Goal: Transaction & Acquisition: Purchase product/service

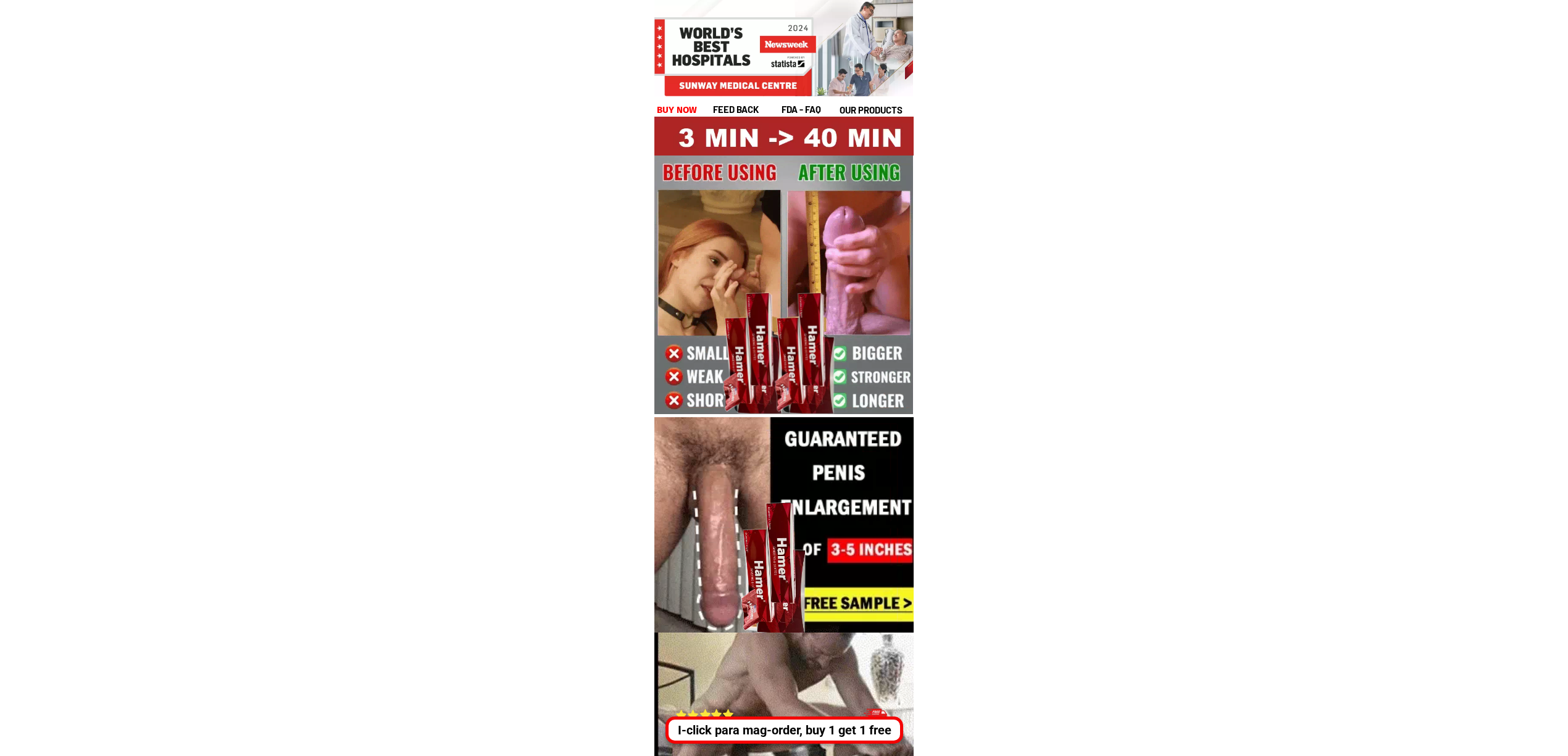
click at [810, 746] on div at bounding box center [788, 744] width 397 height 223
click at [768, 728] on div "I-click para mag-order, buy 1 get 1 free" at bounding box center [784, 730] width 231 height 19
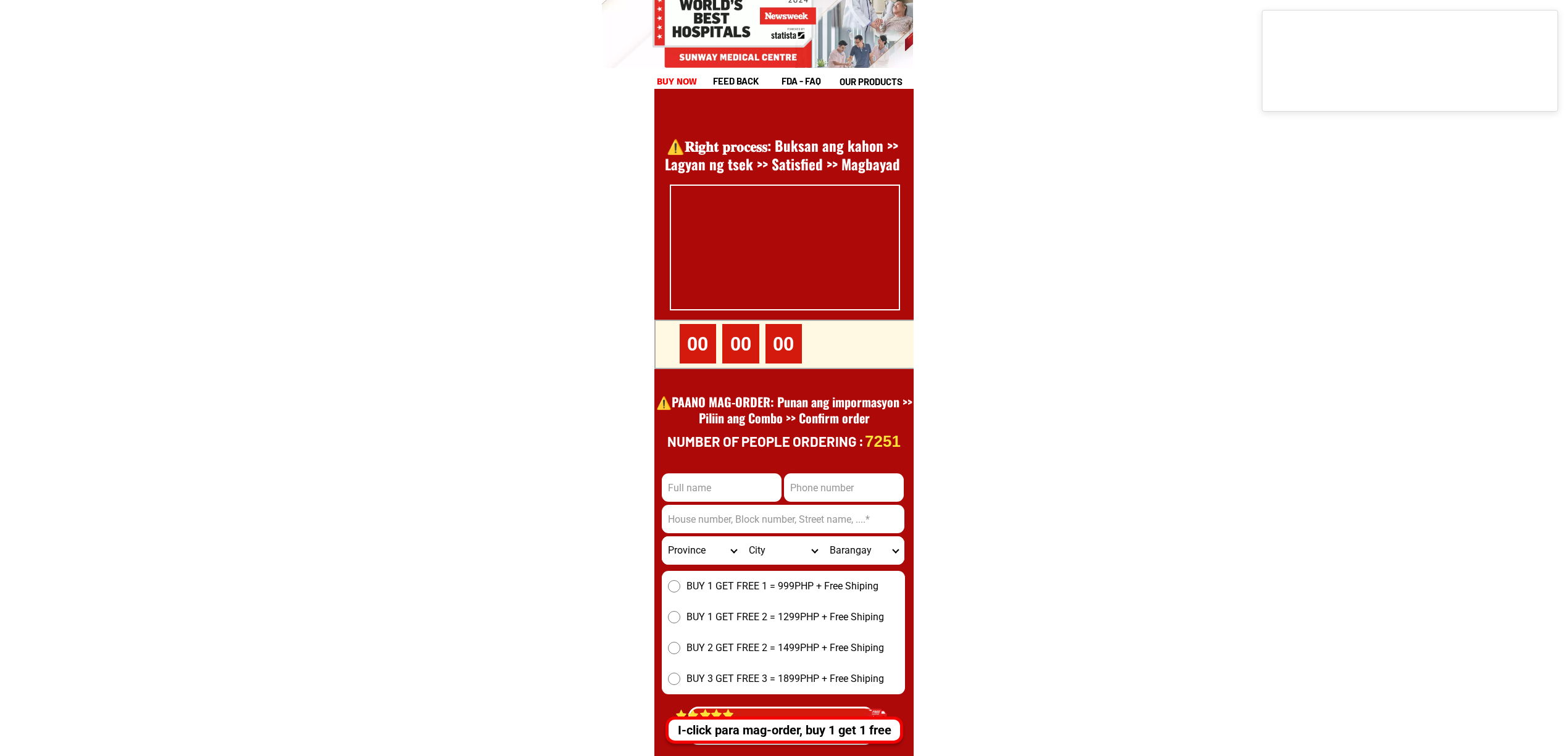
scroll to position [16927, 0]
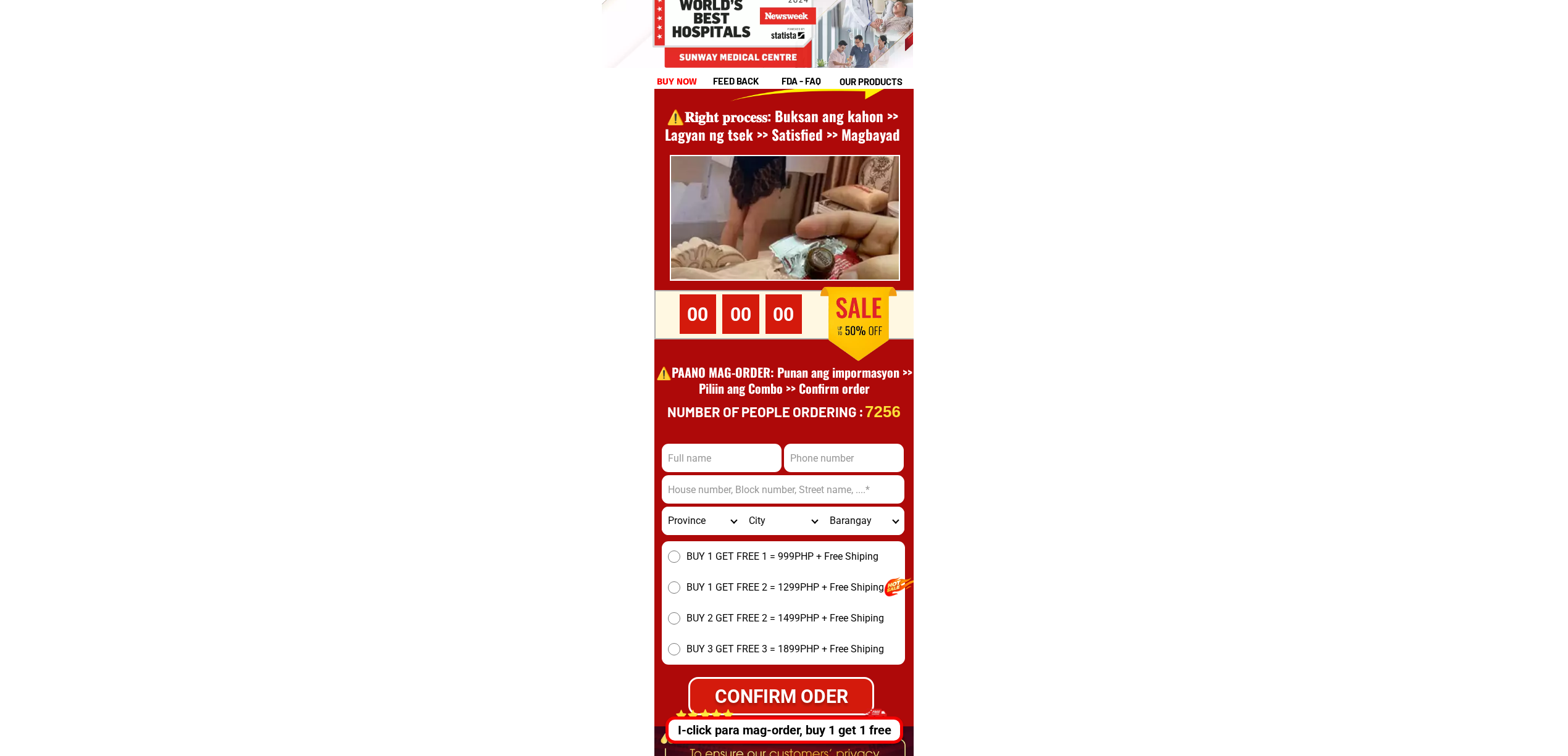
click at [742, 437] on div at bounding box center [784, 430] width 260 height 855
click at [743, 445] on input "Input full_name" at bounding box center [722, 458] width 120 height 28
paste input "Marcial Alvarado"
type input "Marcial Alvarado"
click at [722, 489] on input "Input address" at bounding box center [783, 489] width 242 height 28
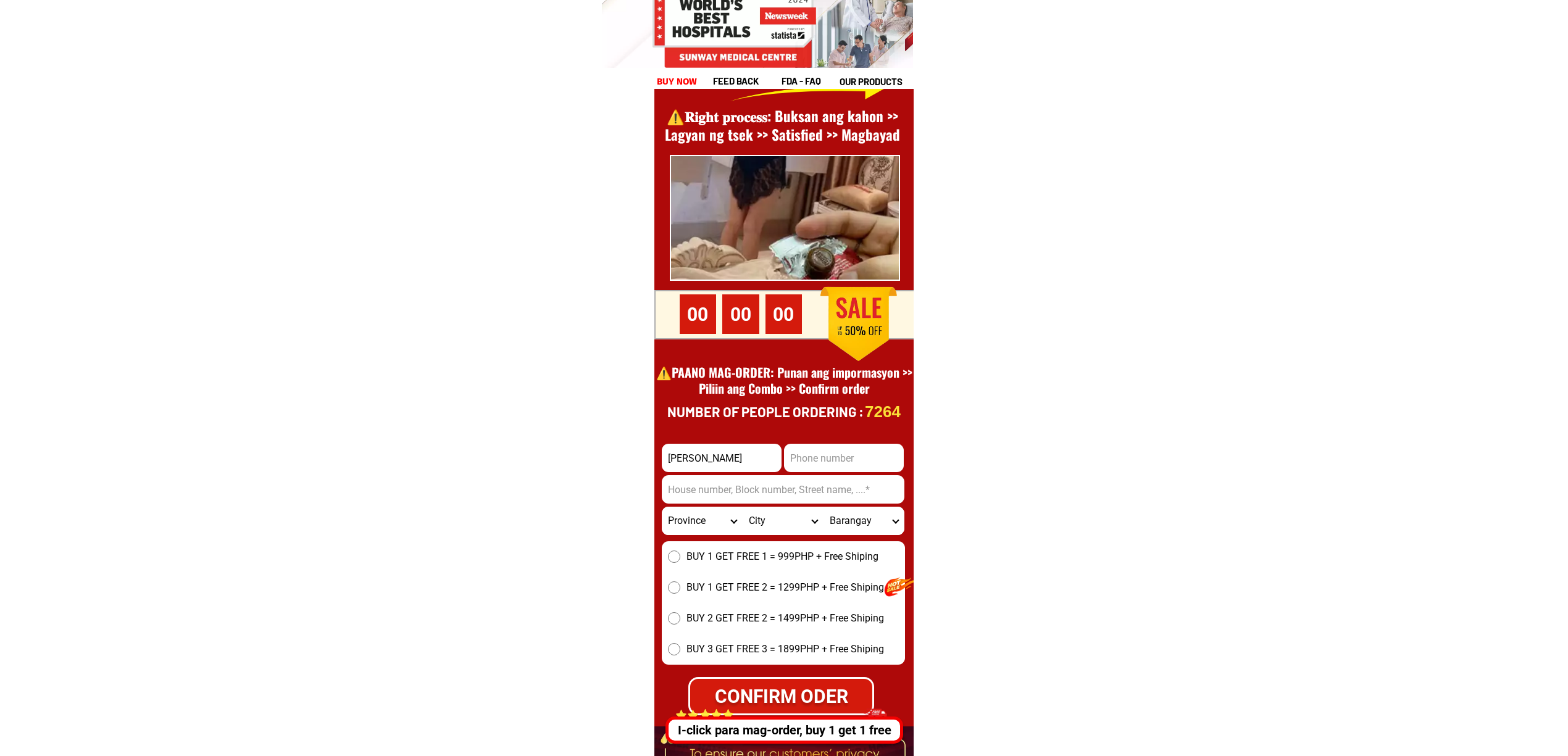
paste input "414 holy cross st. Hippodromo, cebu"
type input "414 holy cross st. Hippodromo, cebu"
drag, startPoint x: 864, startPoint y: 435, endPoint x: 862, endPoint y: 461, distance: 26.1
click at [864, 437] on div at bounding box center [784, 430] width 260 height 855
click at [862, 461] on input "Input phone_number" at bounding box center [843, 458] width 120 height 28
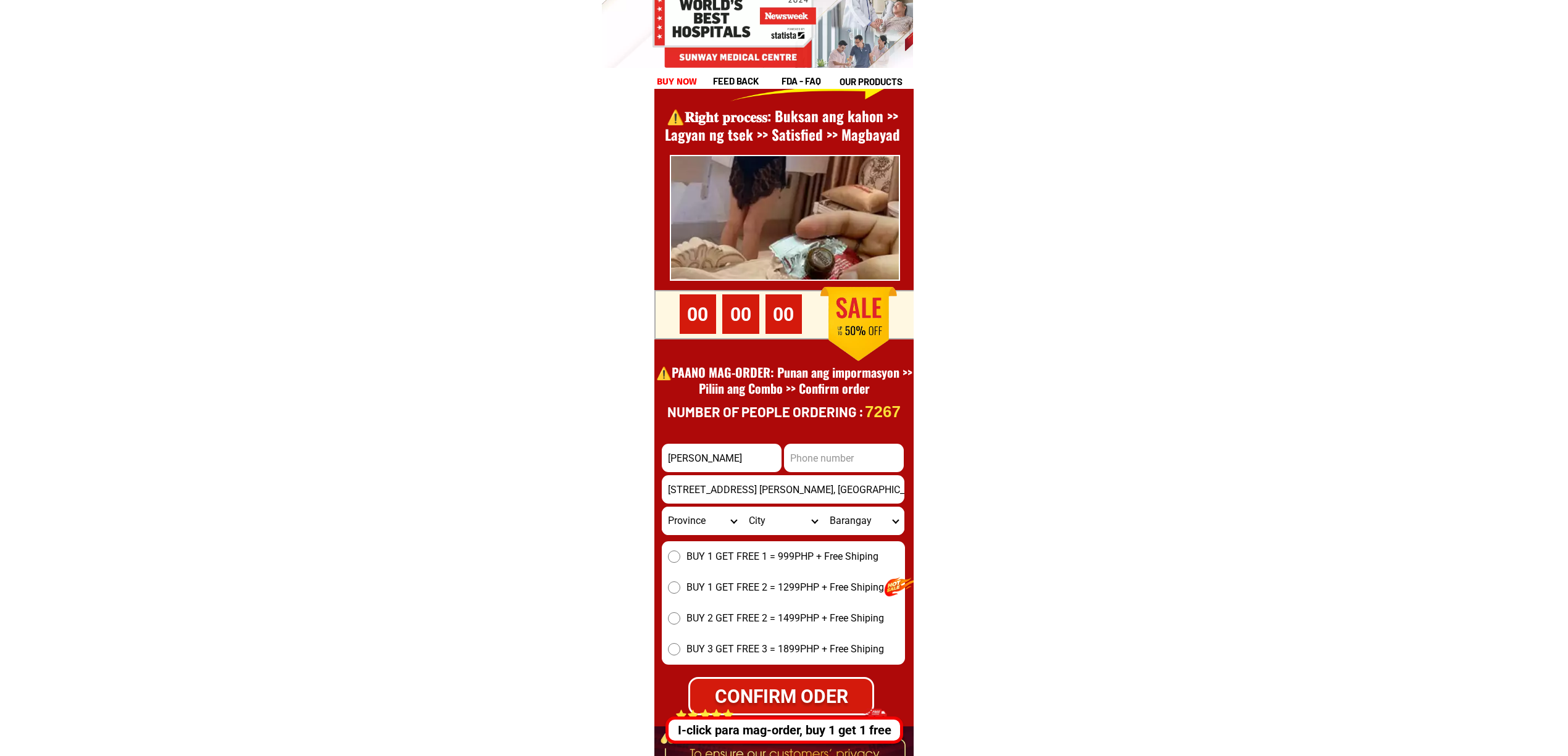
paste input "9668990671"
click at [781, 461] on form "Marcial Alvarado 9668990671 CONFIRM ODER 414 holy cross st. Hippodromo, cebu Pr…" at bounding box center [783, 579] width 243 height 272
click at [792, 459] on input "9668990671" at bounding box center [843, 458] width 120 height 28
type input "09668990671"
click at [746, 580] on span "BUY 1 GET FREE 2 = 1299PHP + Free Shiping" at bounding box center [785, 587] width 198 height 15
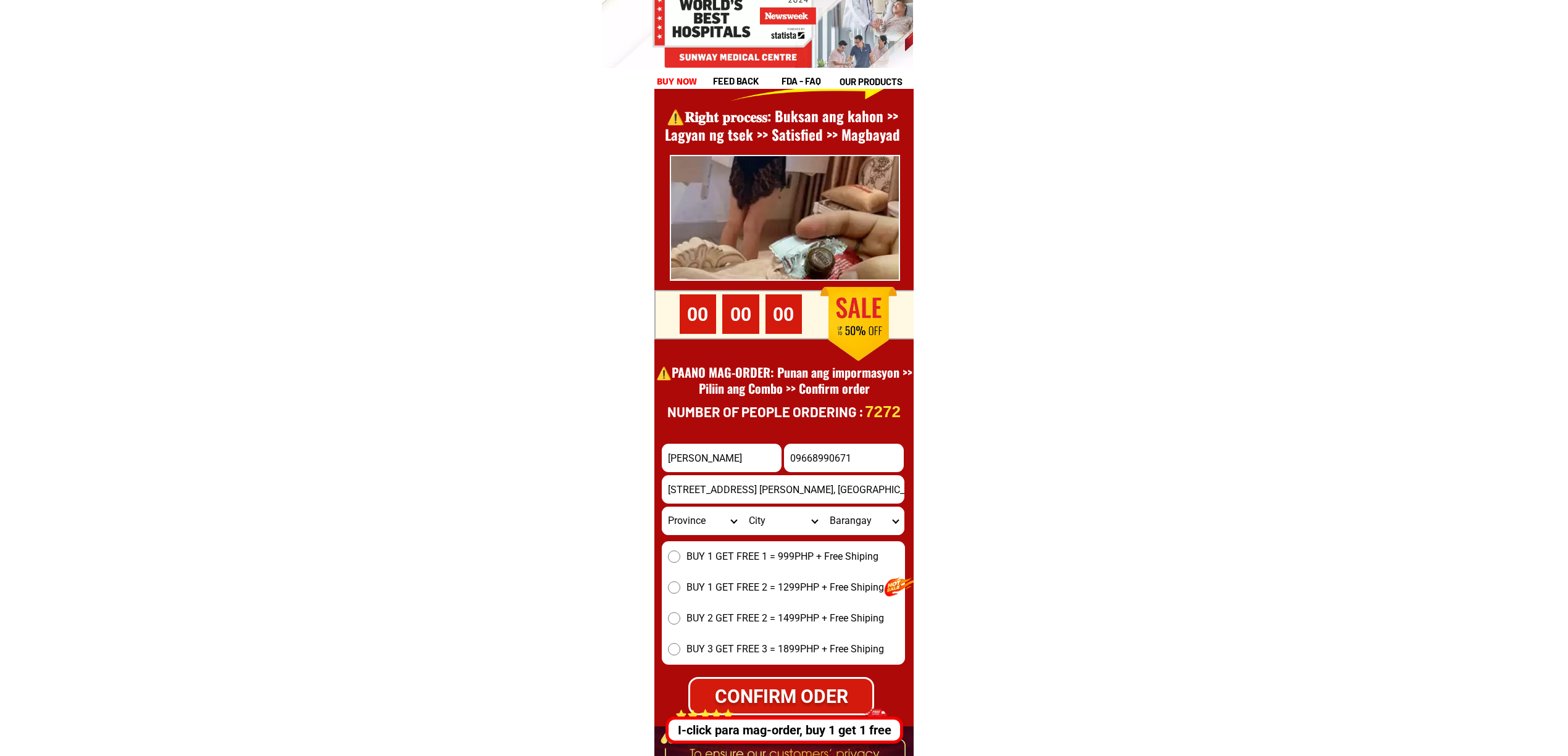
click at [680, 582] on input "BUY 1 GET FREE 2 = 1299PHP + Free Shiping" at bounding box center [673, 587] width 12 height 12
radio input "true"
click at [722, 561] on span "BUY 1 GET FREE 1 = 999PHP + Free Shiping" at bounding box center [782, 556] width 192 height 15
click at [680, 561] on input "BUY 1 GET FREE 1 = 999PHP + Free Shiping" at bounding box center [673, 556] width 12 height 12
radio input "true"
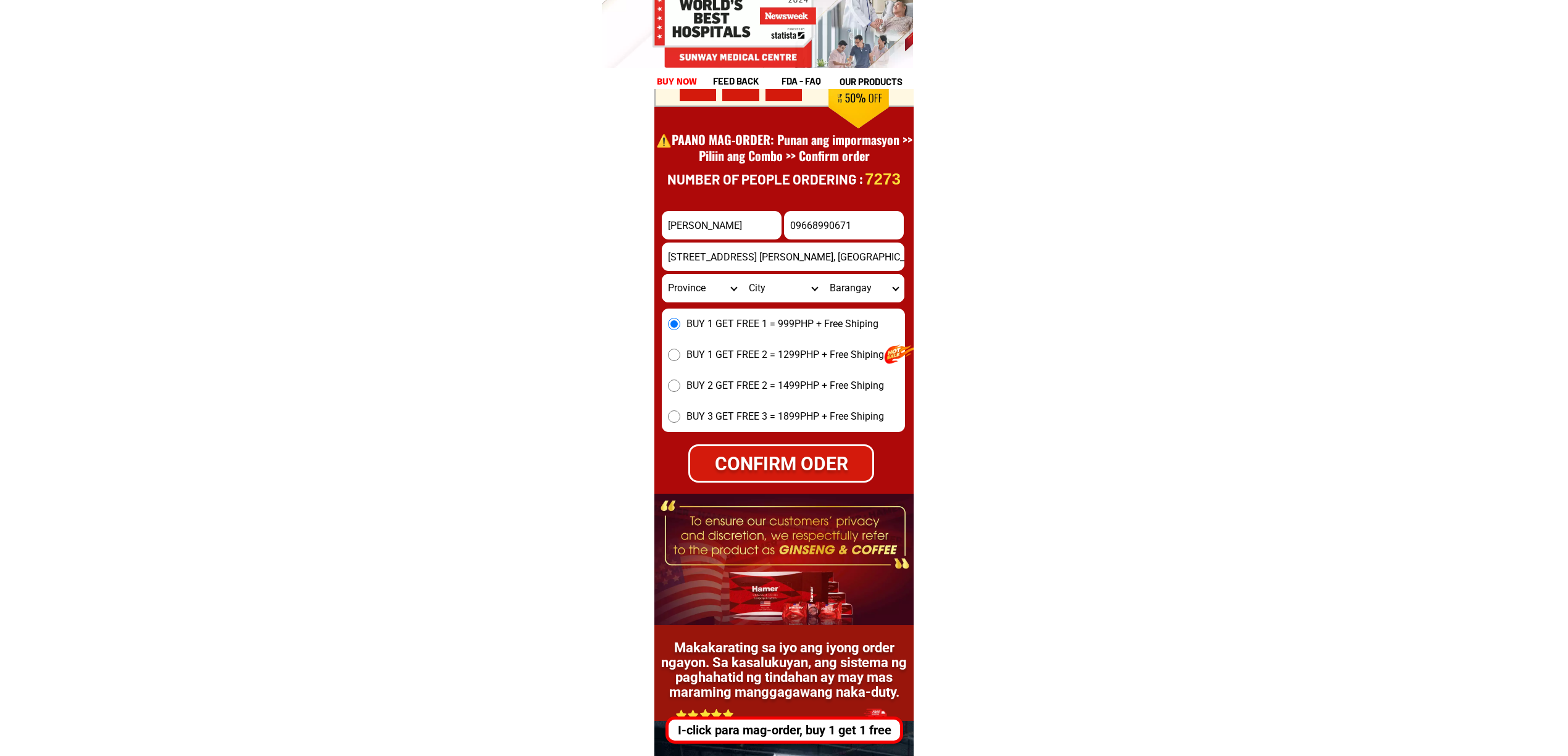
scroll to position [17174, 0]
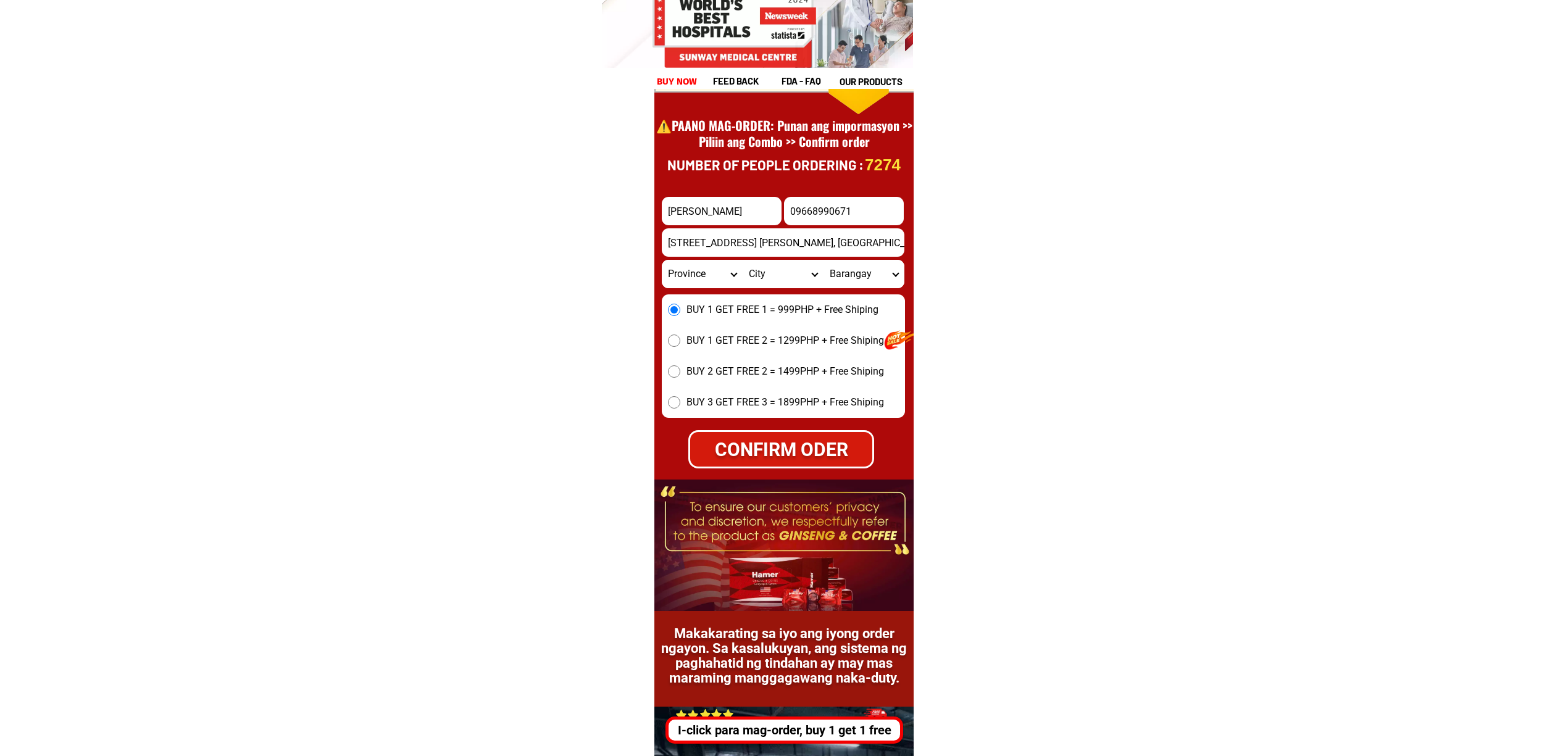
click at [682, 275] on select "Province [GEOGRAPHIC_DATA] [GEOGRAPHIC_DATA][PERSON_NAME][GEOGRAPHIC_DATA][GEOG…" at bounding box center [702, 273] width 81 height 28
select select "63_8"
click at [662, 259] on select "Province [GEOGRAPHIC_DATA] [GEOGRAPHIC_DATA][PERSON_NAME][GEOGRAPHIC_DATA][GEOG…" at bounding box center [702, 273] width 81 height 28
click at [754, 280] on select "City Alcoy Aloguinsan Argao Asturias Badian Balamban Bantayan Barili Bogo-city …" at bounding box center [783, 273] width 81 height 28
click at [781, 277] on select "City Alcoy Aloguinsan Argao Asturias Badian Balamban Bantayan Barili Bogo-city …" at bounding box center [783, 273] width 81 height 28
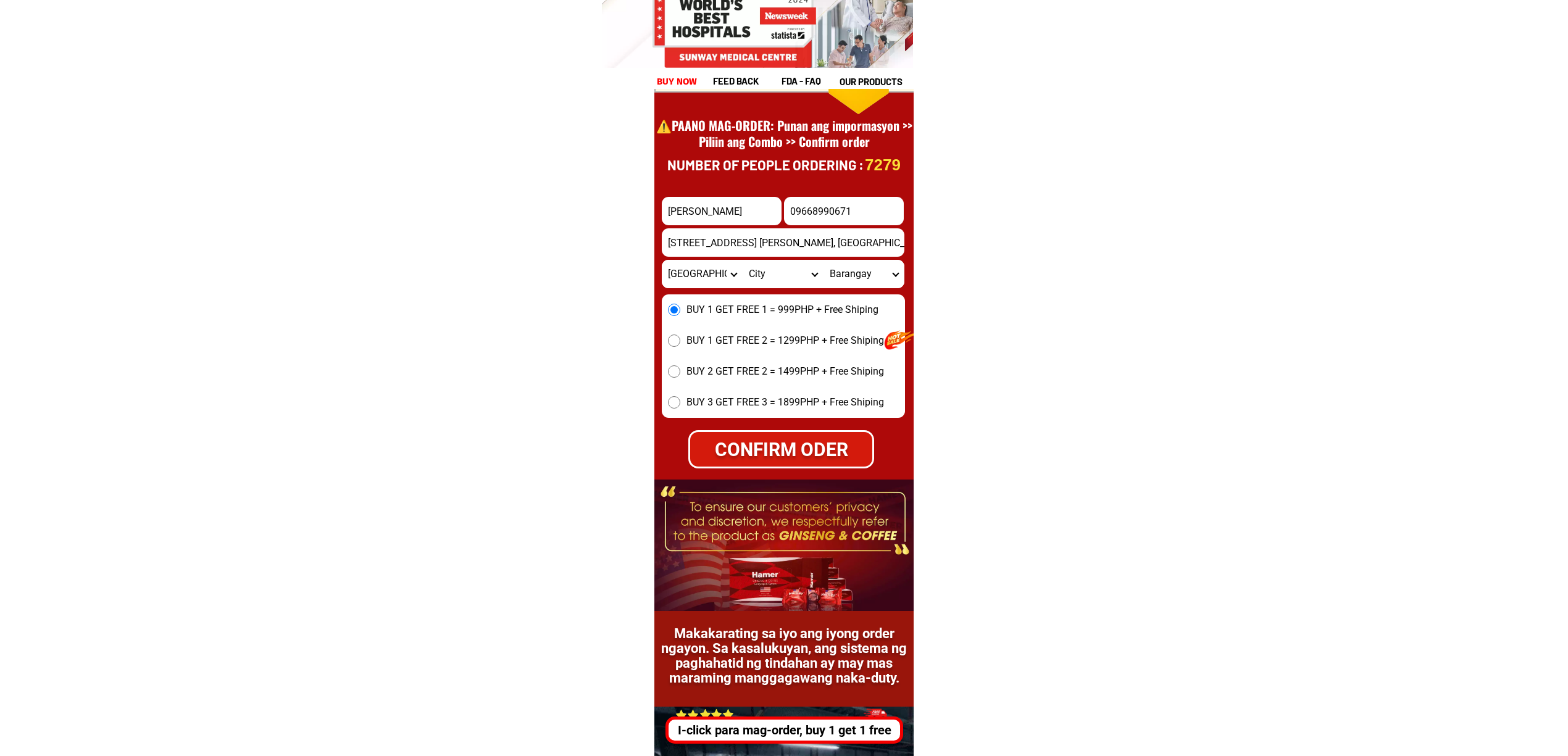
click at [781, 277] on select "City Alcoy Aloguinsan Argao Asturias Badian Balamban Bantayan Barili Bogo-city …" at bounding box center [783, 273] width 81 height 28
click at [807, 460] on div "CONFIRM ODER" at bounding box center [781, 449] width 187 height 28
radio input "true"
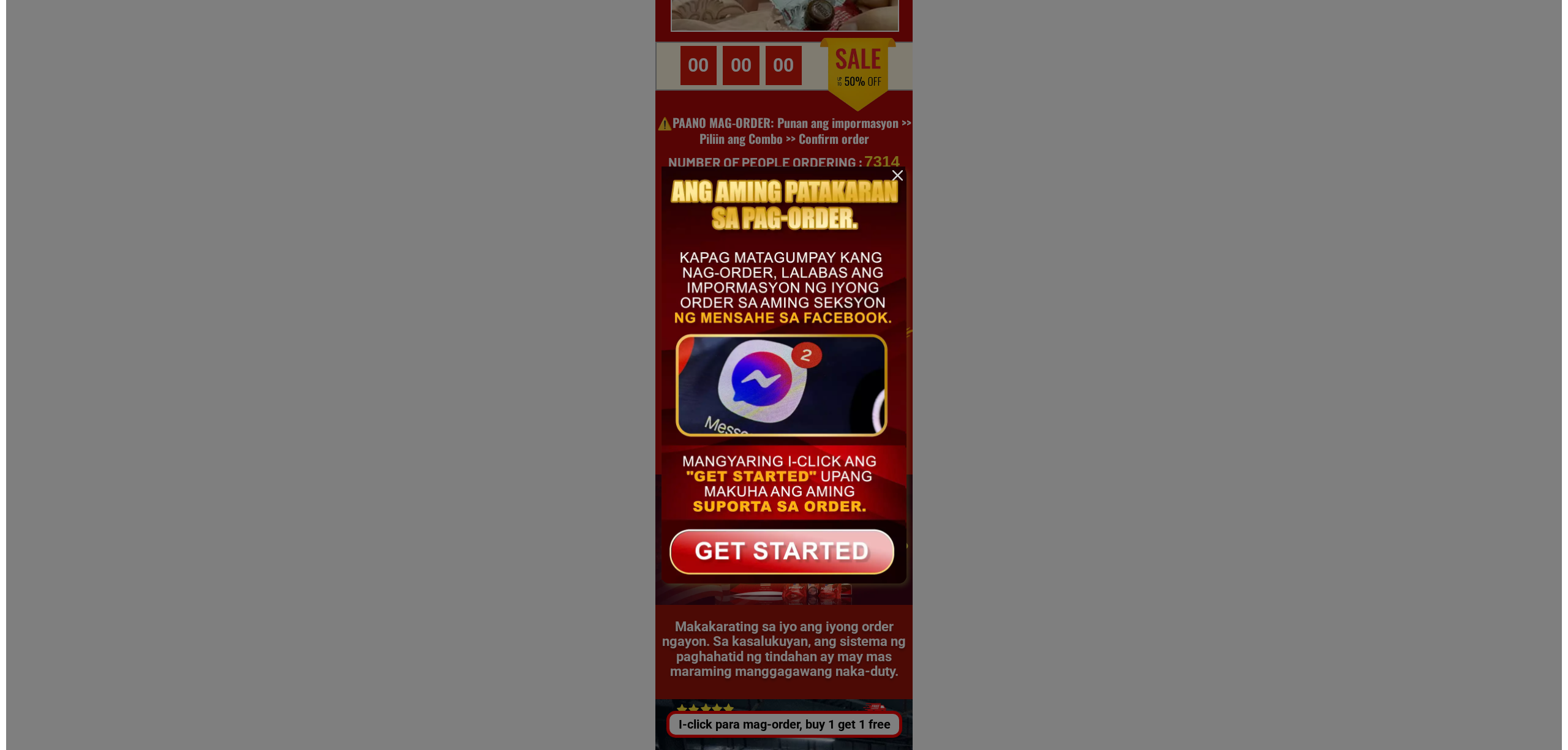
scroll to position [0, 0]
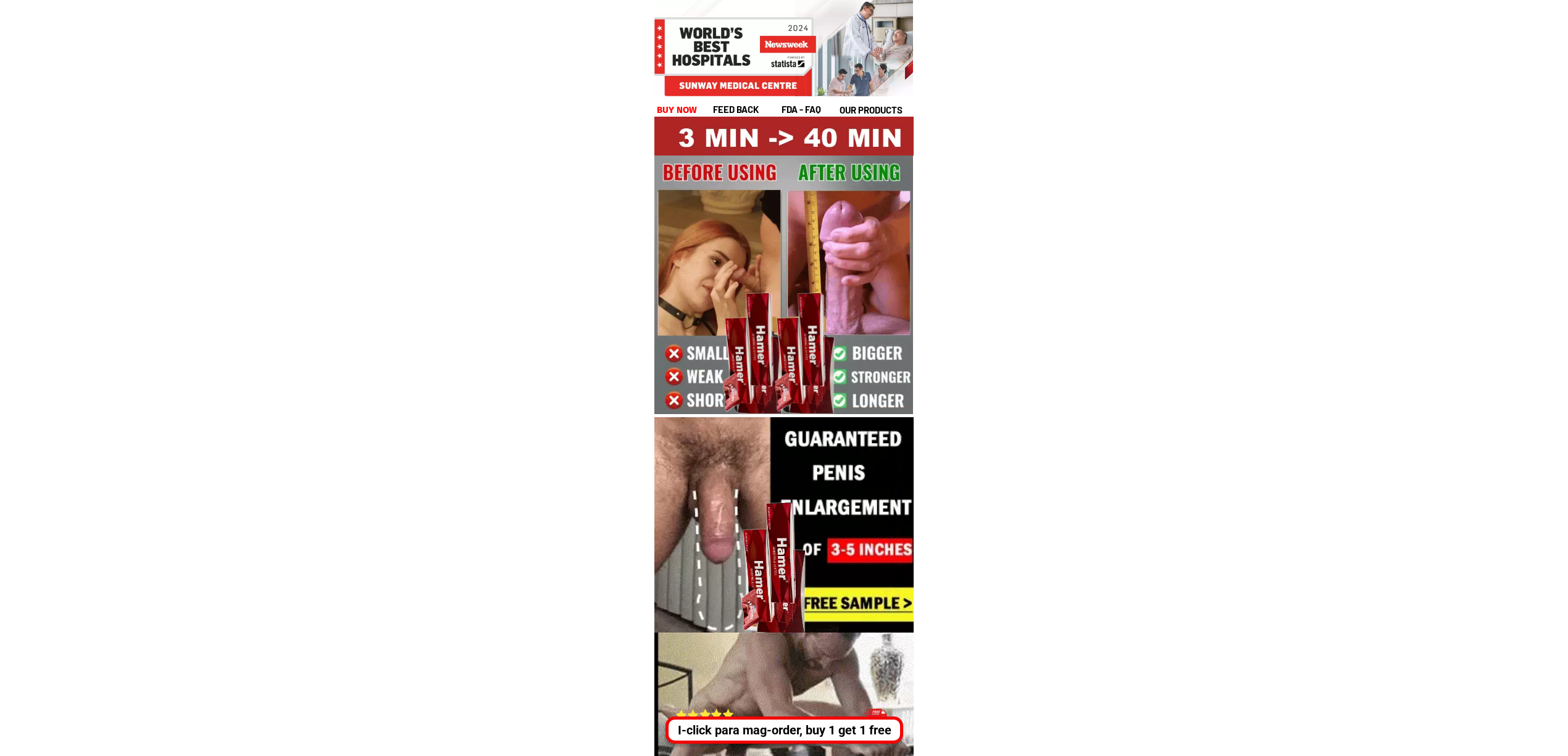
drag, startPoint x: 840, startPoint y: 746, endPoint x: 905, endPoint y: 737, distance: 65.6
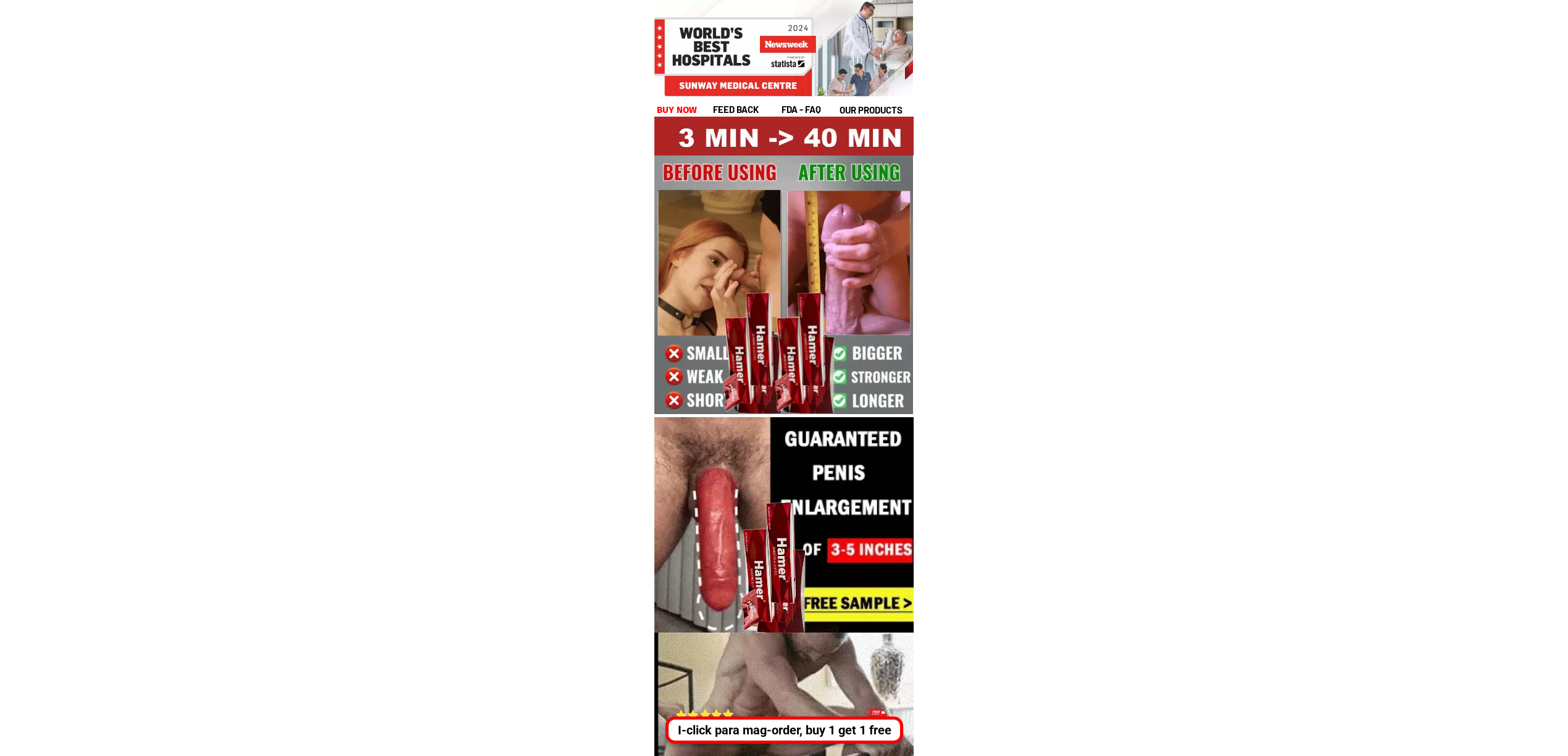
click at [840, 746] on div at bounding box center [788, 744] width 397 height 223
click at [825, 719] on div "I-click para mag-order, buy 1 get 1 free" at bounding box center [787, 730] width 236 height 27
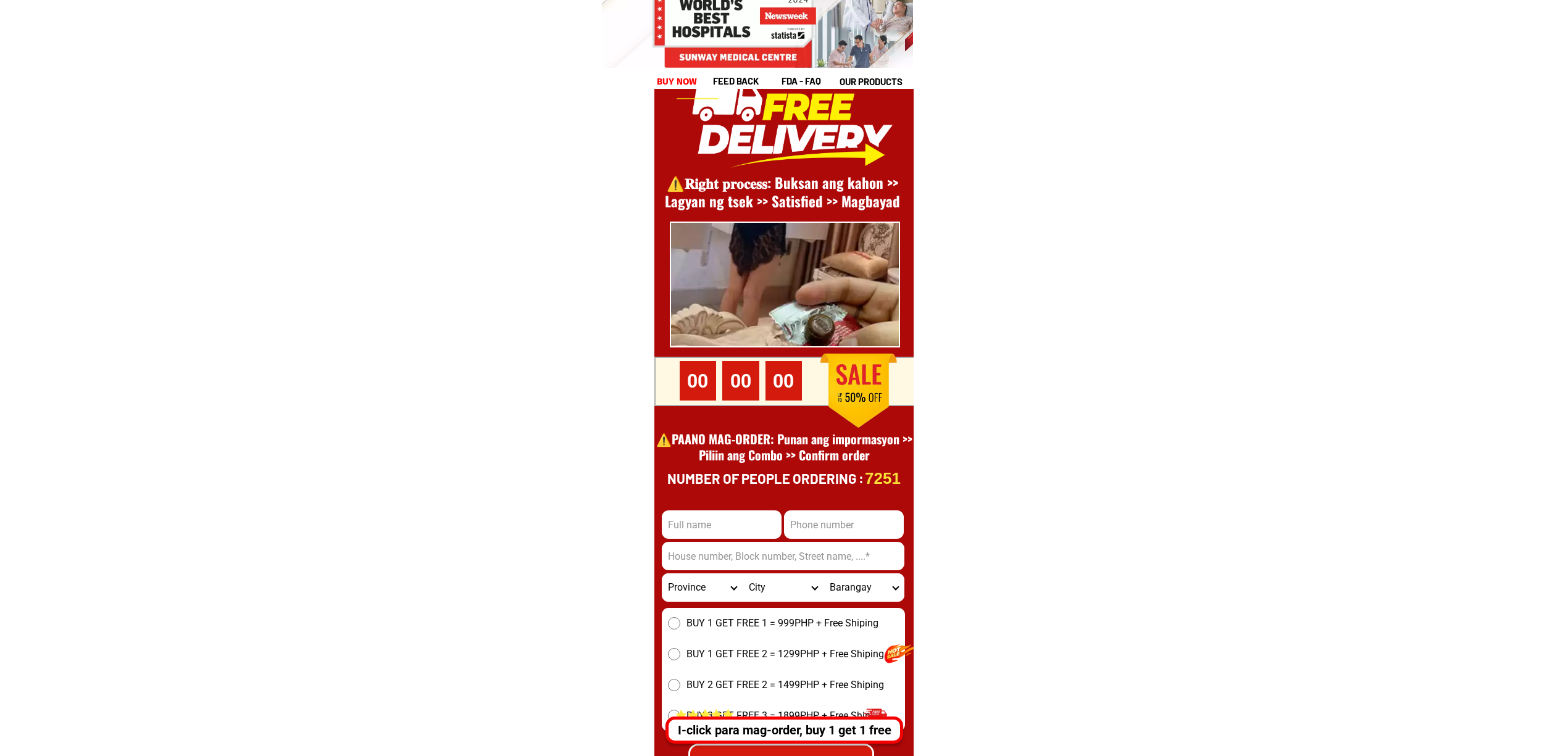
scroll to position [16927, 0]
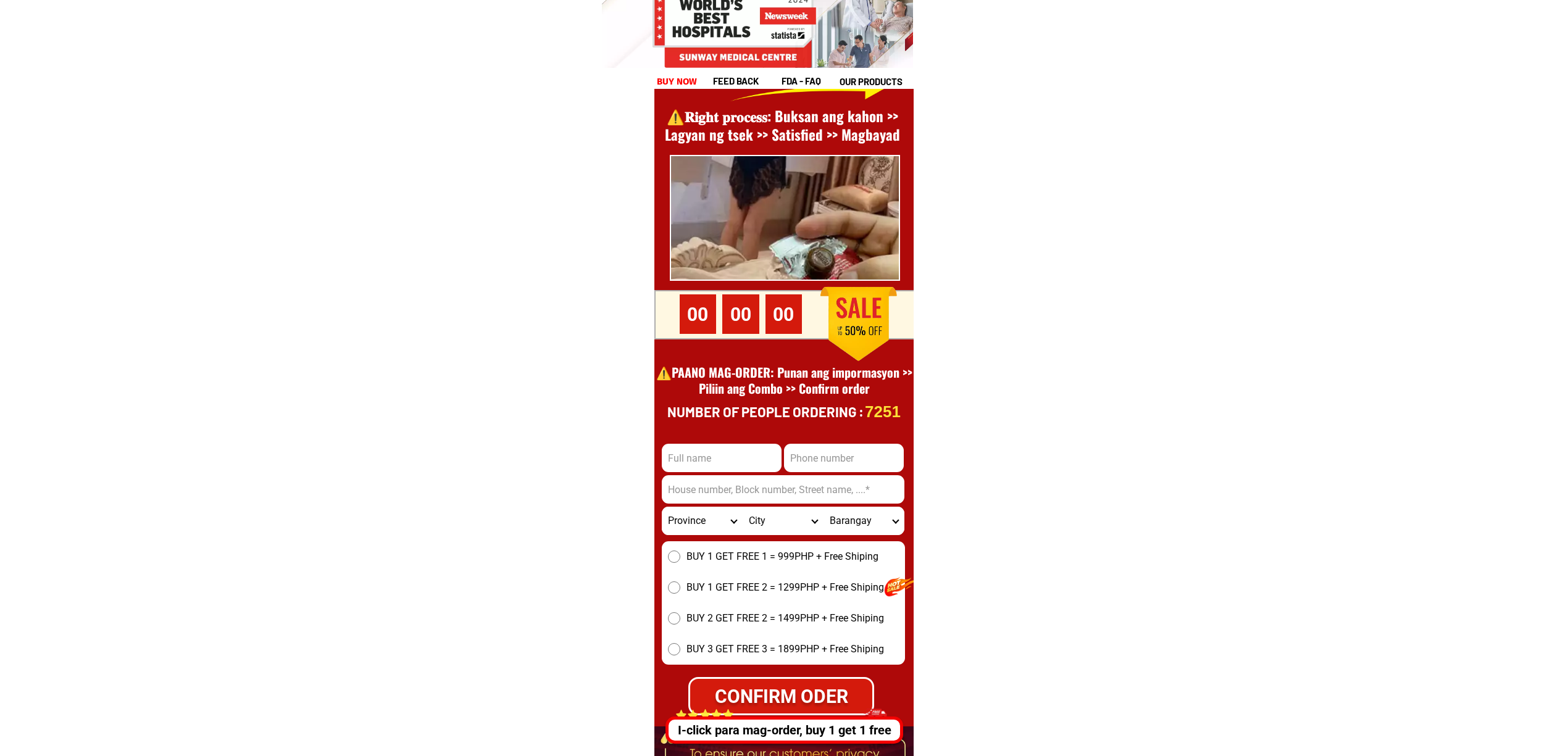
drag, startPoint x: 830, startPoint y: 438, endPoint x: 833, endPoint y: 450, distance: 12.4
click at [830, 440] on div at bounding box center [784, 430] width 260 height 855
click at [838, 466] on input "Input phone_number" at bounding box center [843, 458] width 120 height 28
paste input "+639519970069"
type input "+639519970069"
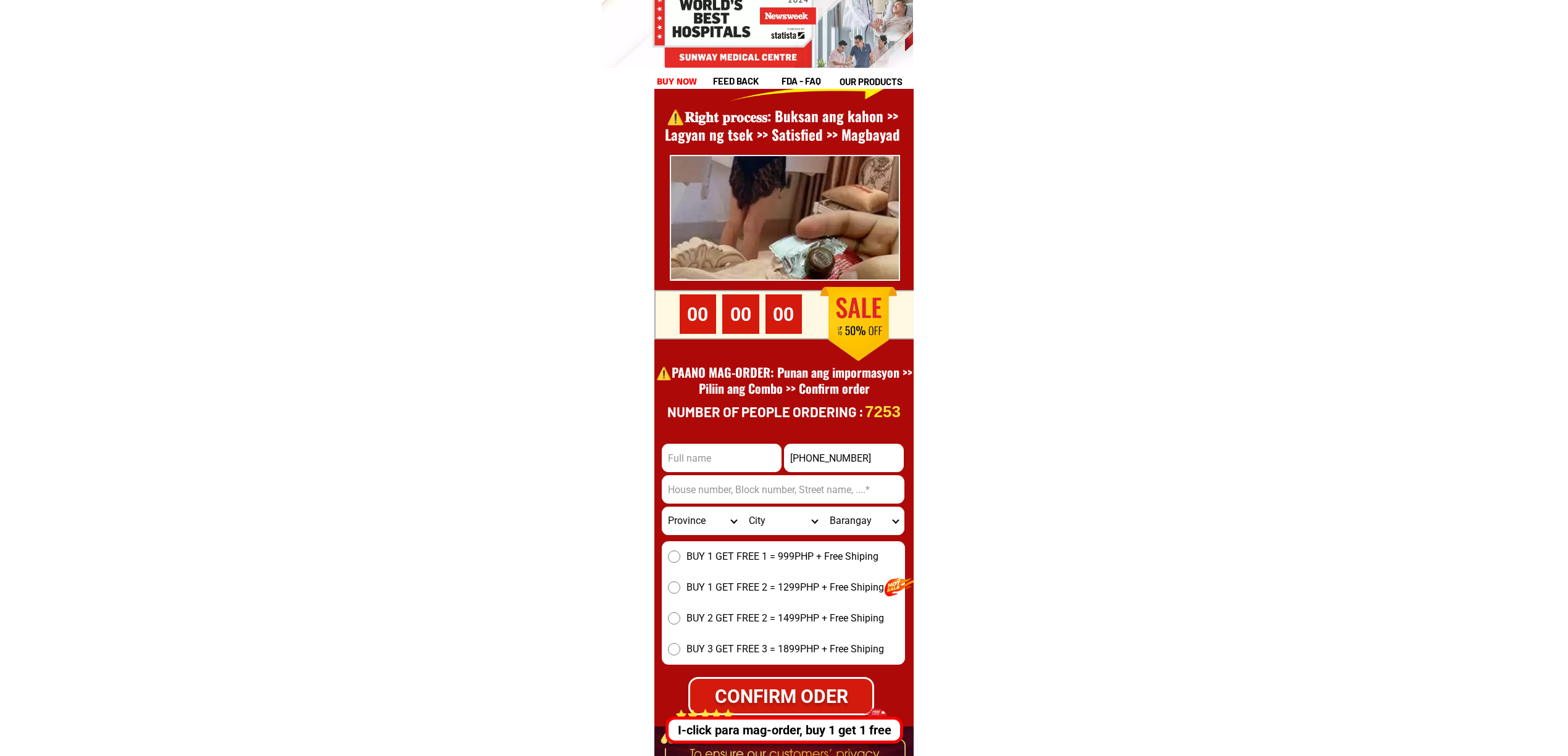
click at [784, 462] on input "+639519970069" at bounding box center [843, 458] width 120 height 28
click at [731, 461] on input "Input full_name" at bounding box center [722, 458] width 120 height 28
paste input "kadir Raguia"
type input "kadir Raguia"
click at [740, 480] on input "Input address" at bounding box center [783, 489] width 242 height 28
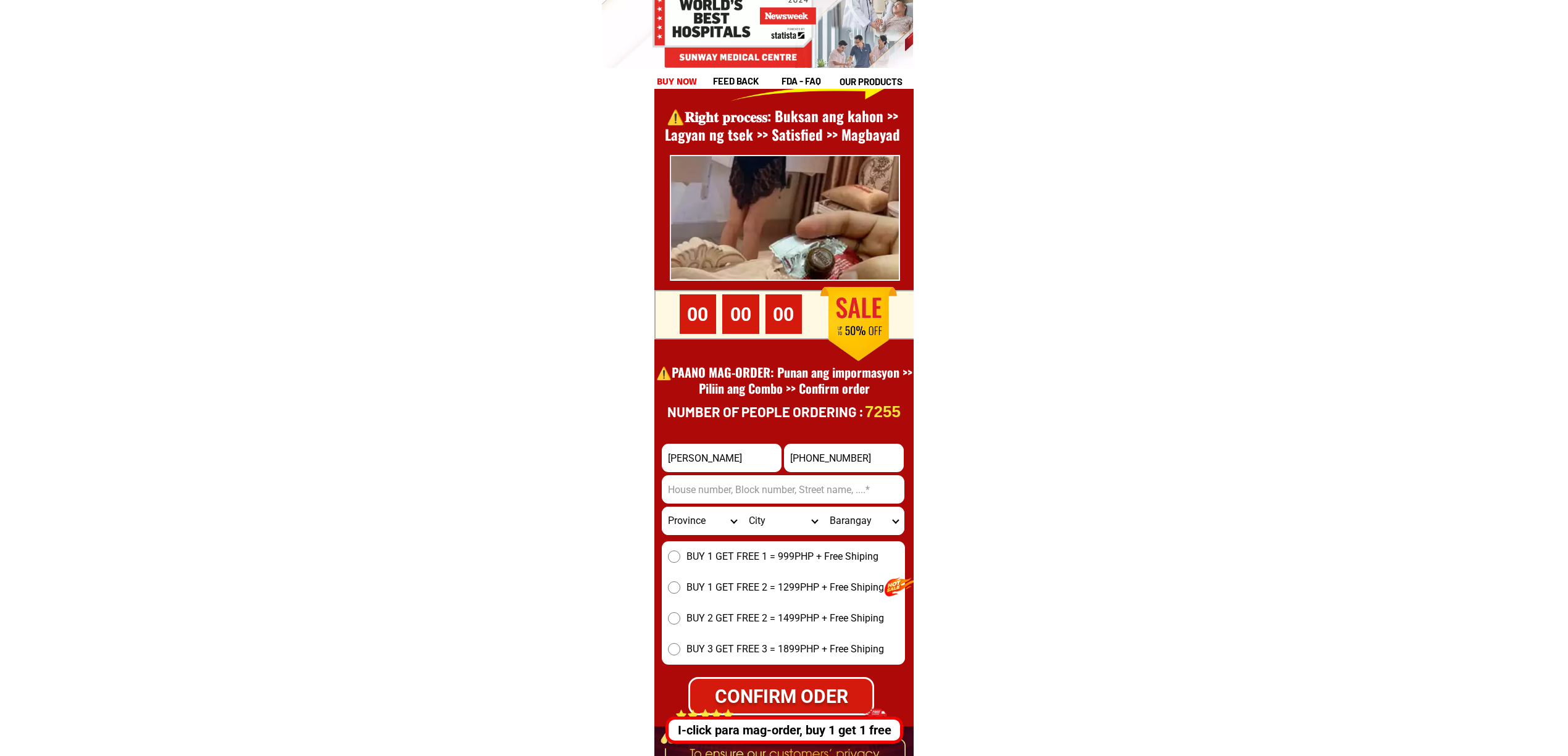
paste input "upper labas midsayap north cotabato, Kabuntalan, Maguindanao"
type input "upper labas midsayap north cotabato, Kabuntalan, Maguindanao"
click at [749, 565] on div "BUY 1 GET FREE 1 = 999PHP + Free Shiping BUY 1 GET FREE 2 = 1299PHP + Free Ship…" at bounding box center [783, 602] width 243 height 123
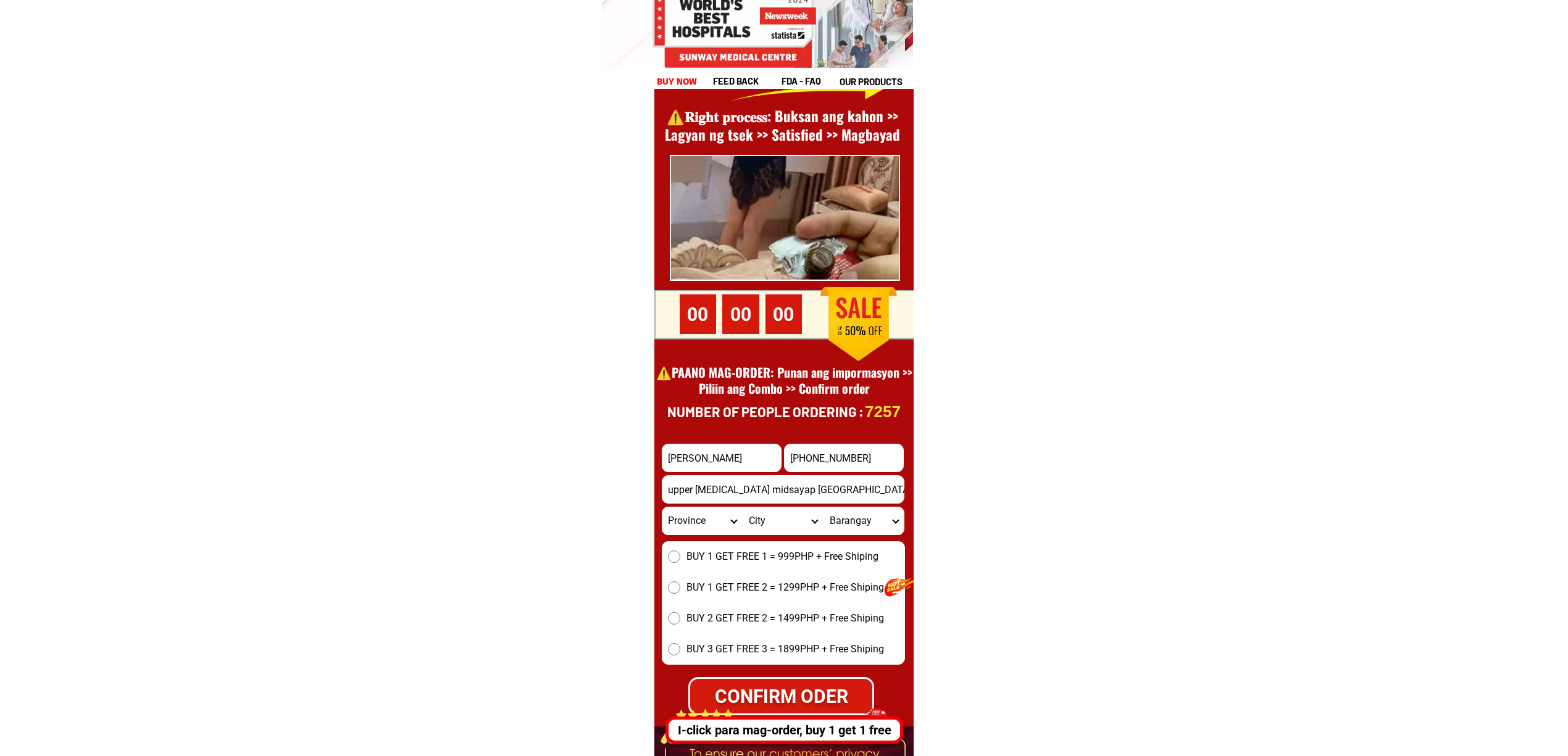
click at [712, 572] on div "BUY 1 GET FREE 1 = 999PHP + Free Shiping BUY 1 GET FREE 2 = 1299PHP + Free Ship…" at bounding box center [783, 602] width 243 height 123
click at [699, 553] on span "BUY 1 GET FREE 1 = 999PHP + Free Shiping" at bounding box center [782, 556] width 192 height 15
click at [680, 553] on input "BUY 1 GET FREE 1 = 999PHP + Free Shiping" at bounding box center [673, 556] width 12 height 12
radio input "true"
click at [874, 492] on input "upper labas midsayap north cotabato, Kabuntalan, Maguindanao" at bounding box center [783, 489] width 242 height 28
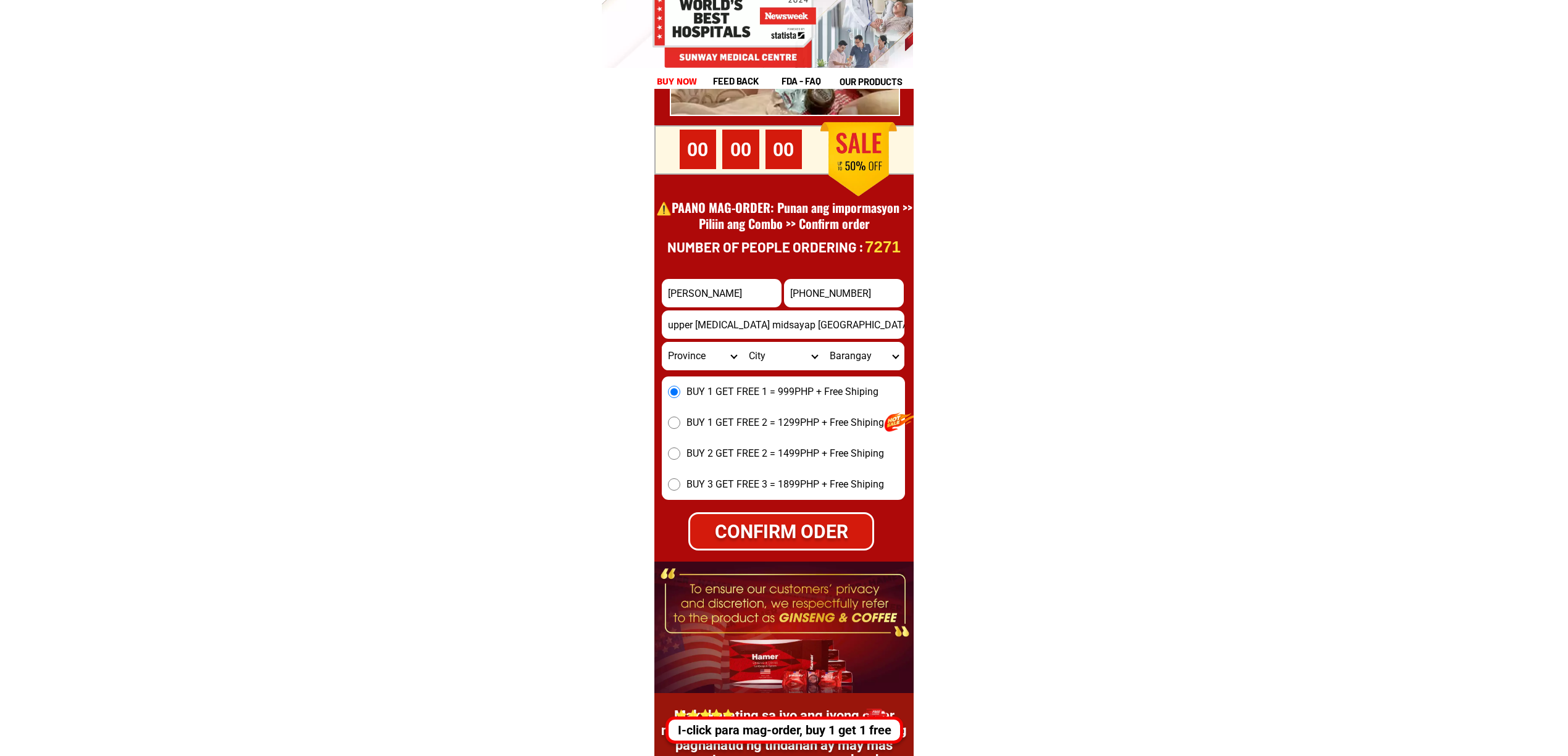
click at [849, 329] on input "upper labas midsayap north cotabato, Kabuntalan, Maguindanao" at bounding box center [783, 324] width 242 height 28
click at [714, 347] on select "Province [GEOGRAPHIC_DATA] [GEOGRAPHIC_DATA][PERSON_NAME][GEOGRAPHIC_DATA][GEOG…" at bounding box center [702, 355] width 81 height 28
select select "63_516"
click at [662, 342] on select "Province [GEOGRAPHIC_DATA] [GEOGRAPHIC_DATA][PERSON_NAME][GEOGRAPHIC_DATA][GEOG…" at bounding box center [702, 355] width 81 height 28
click at [743, 355] on select "City Ampatuan Barira Buldon Buluan Datu-abdullah-sangki Datu-anggal-midtimbang …" at bounding box center [783, 355] width 81 height 28
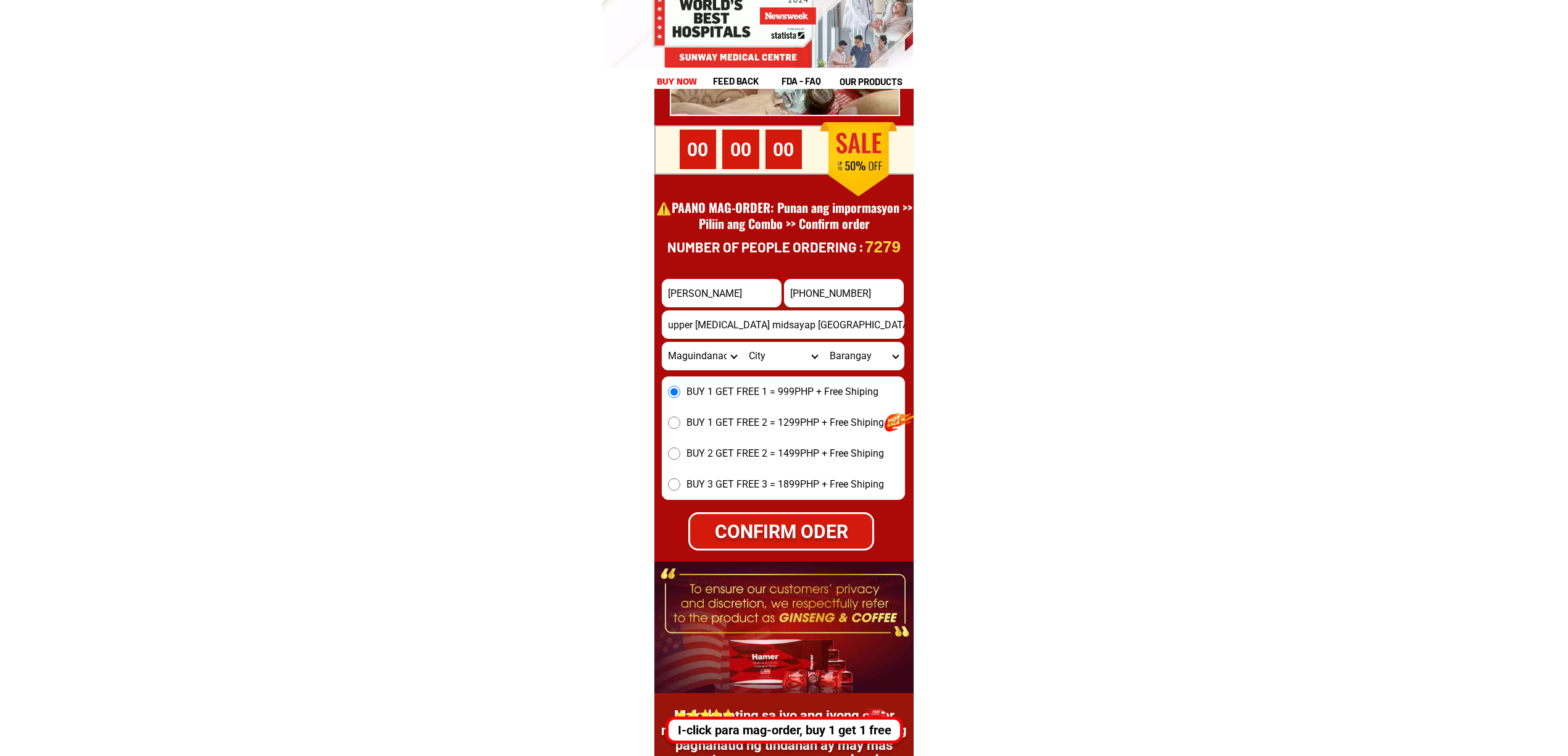
select select "63_5161327"
click at [743, 342] on select "City Ampatuan Barira Buldon Buluan Datu-abdullah-sangki Datu-anggal-midtimbang …" at bounding box center [783, 355] width 81 height 28
click at [837, 371] on form "kadir Raguia +639519970069 CONFIRM ODER upper labas midsayap north cotabato, Ka…" at bounding box center [783, 414] width 243 height 272
click at [837, 360] on select "Barangay Balong Damatog Gayonga Guiawa Indatuan Kapimpilan Libungan Montay Paul…" at bounding box center [864, 355] width 81 height 28
select select "63_51613276545"
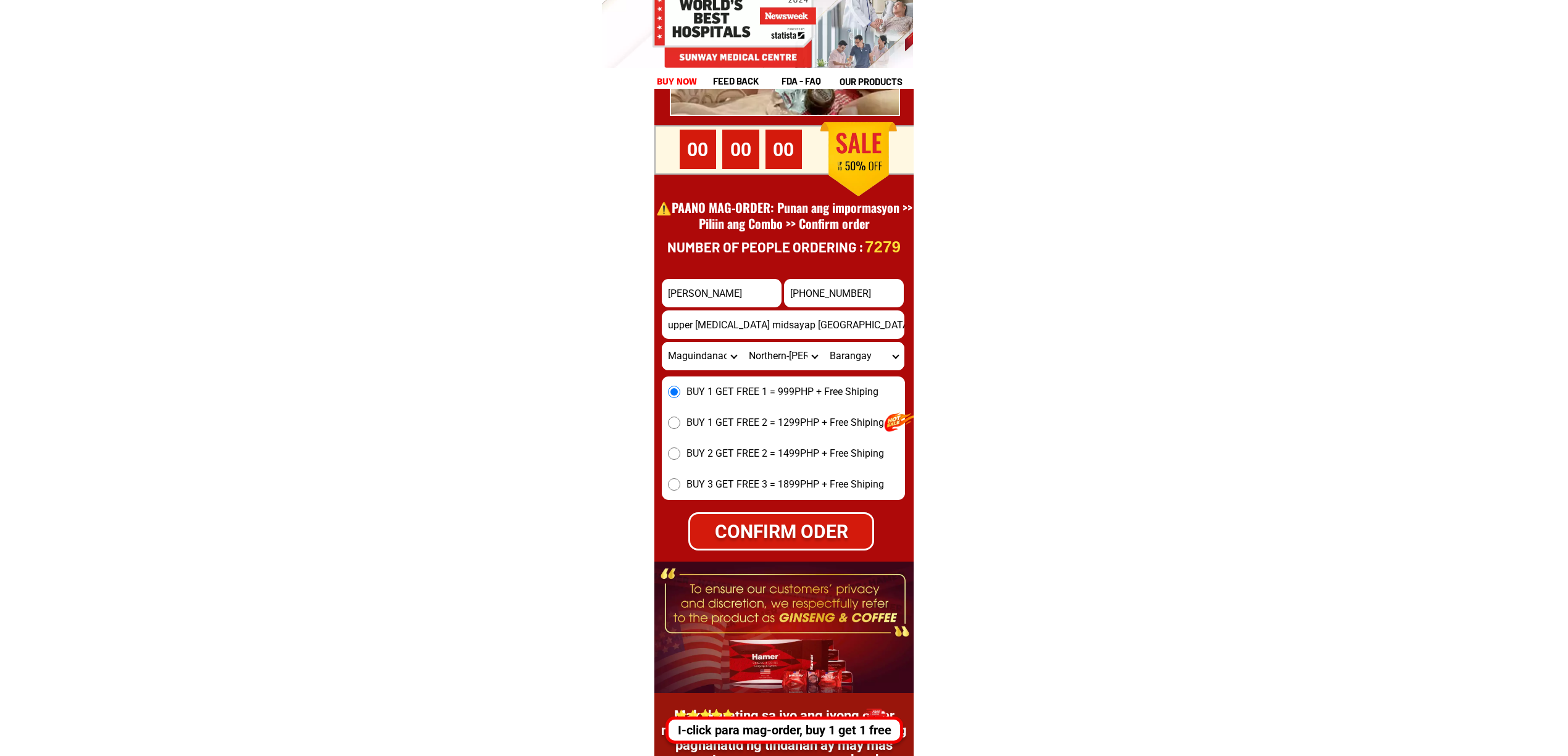
click at [823, 342] on select "Barangay Balong Damatog Gayonga Guiawa Indatuan Kapimpilan Libungan Montay Paul…" at bounding box center [864, 355] width 81 height 28
click at [763, 525] on div "CONFIRM ODER" at bounding box center [780, 530] width 182 height 28
radio input "true"
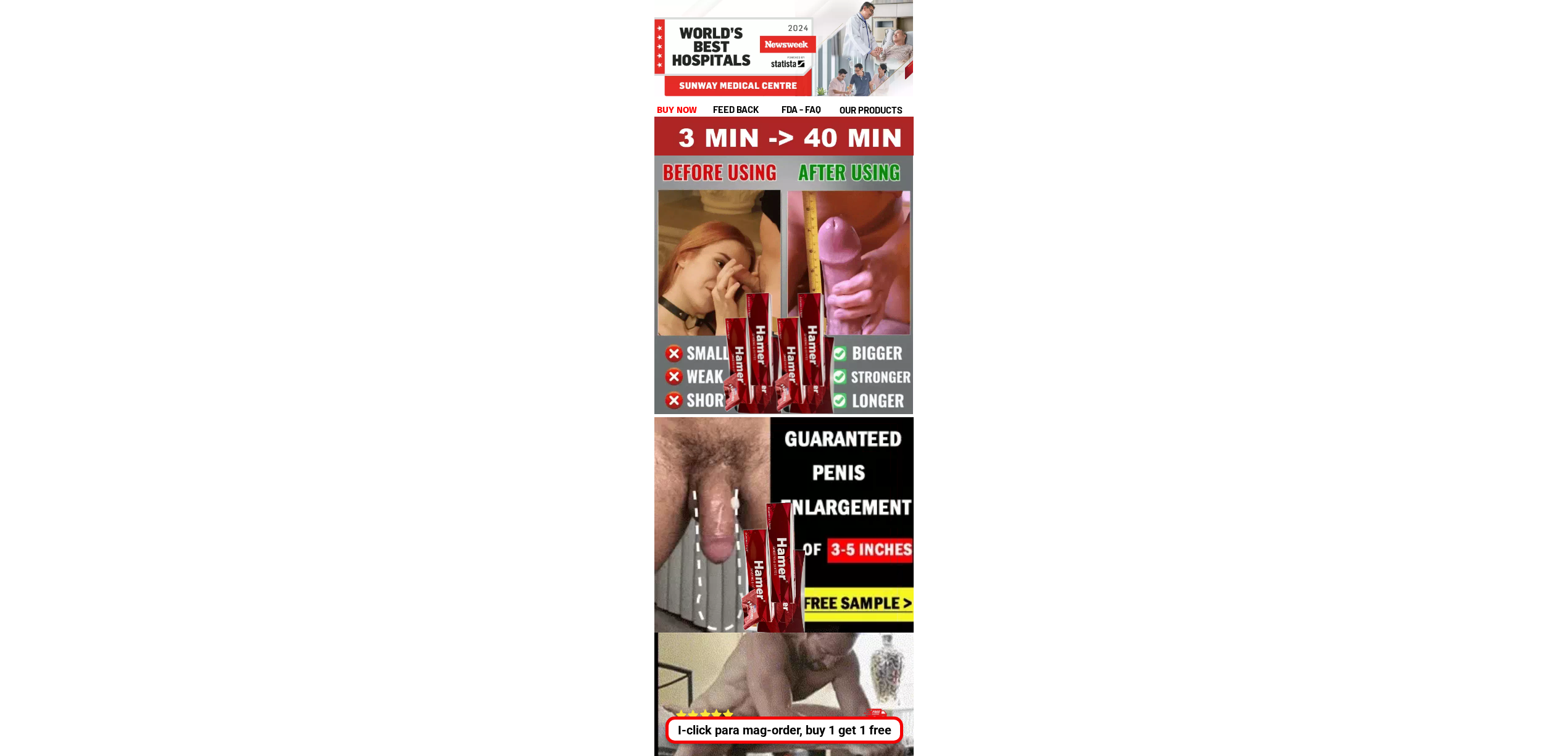
drag, startPoint x: 768, startPoint y: 721, endPoint x: 775, endPoint y: 721, distance: 7.0
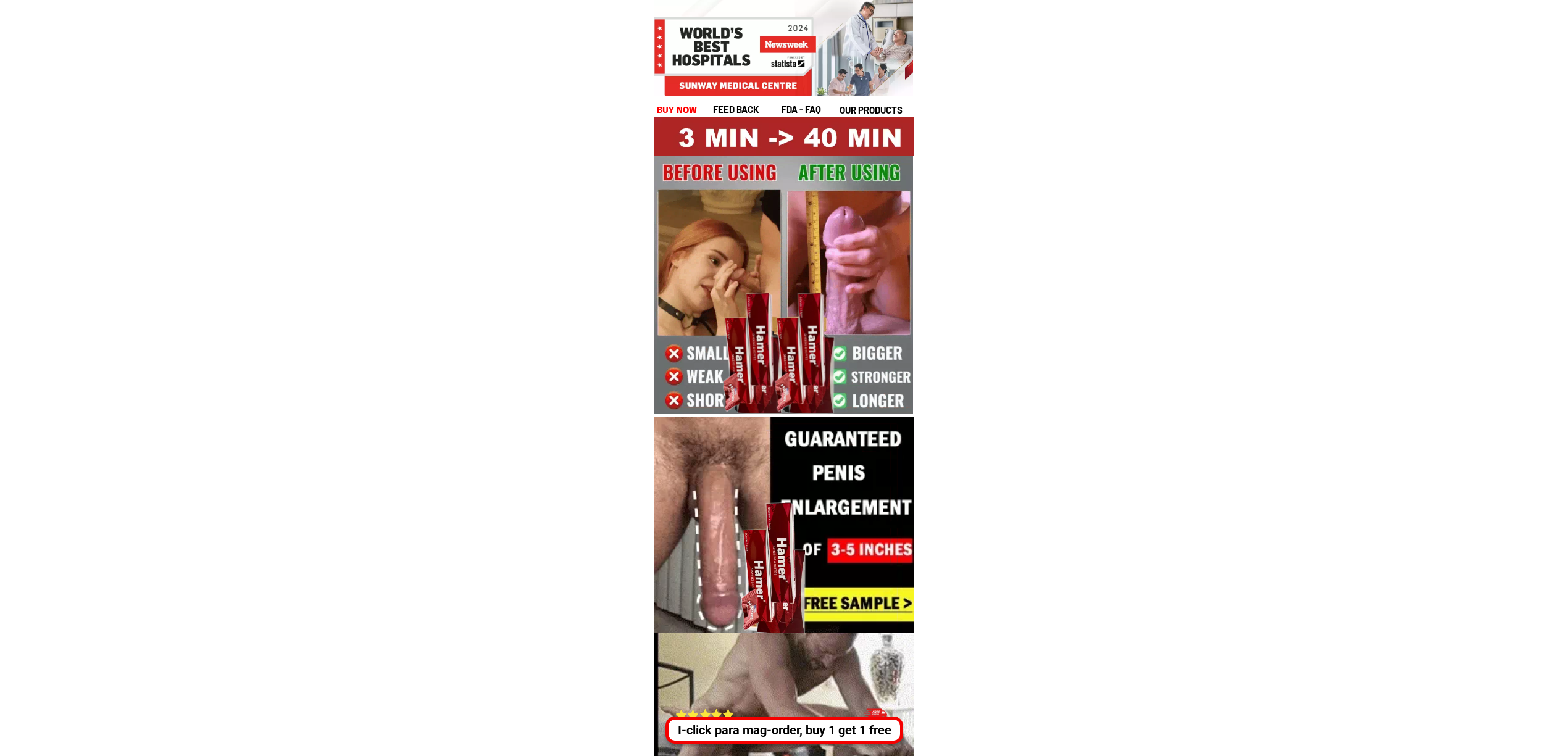
click at [766, 721] on div "I-click para mag-order, buy 1 get 1 free" at bounding box center [784, 730] width 238 height 27
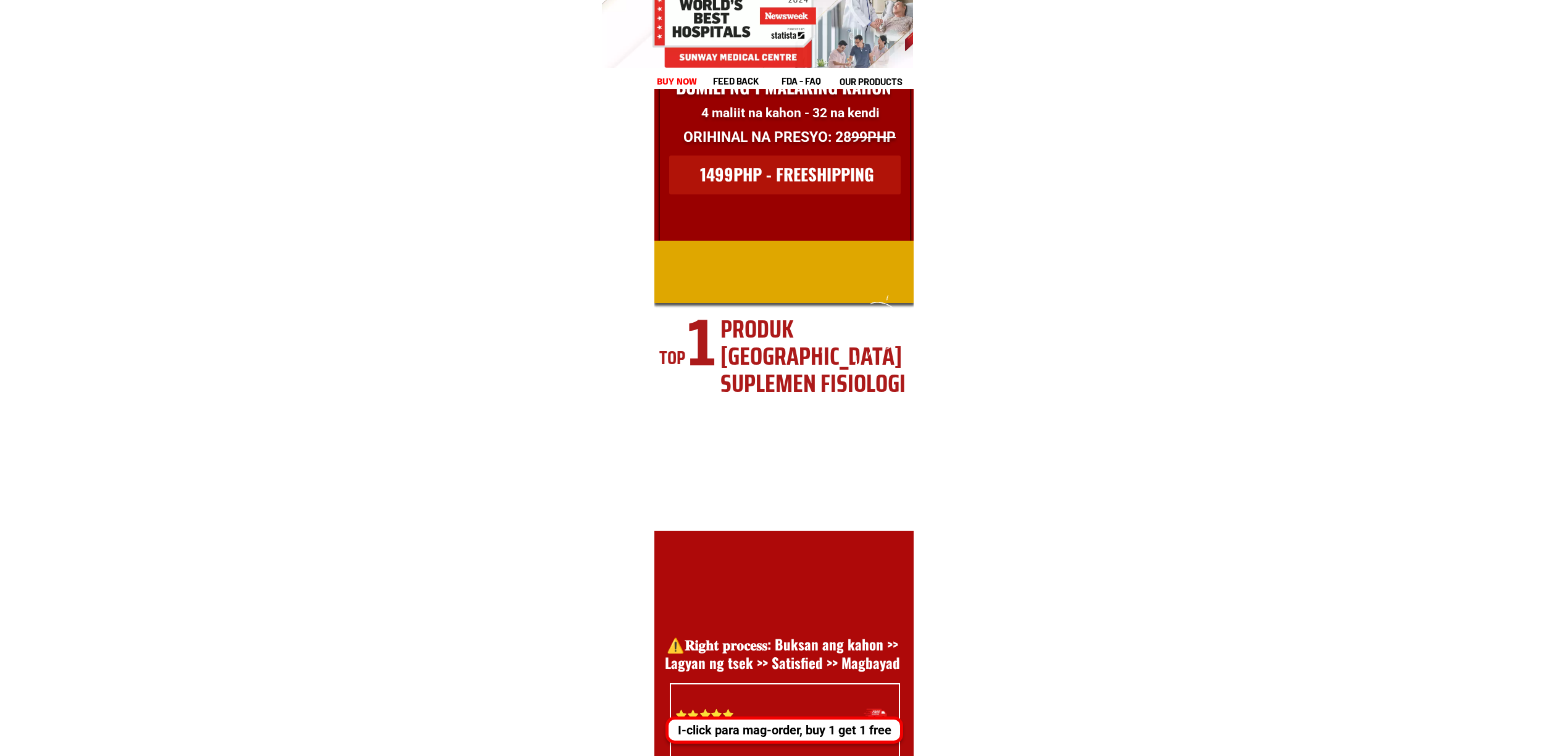
scroll to position [16927, 0]
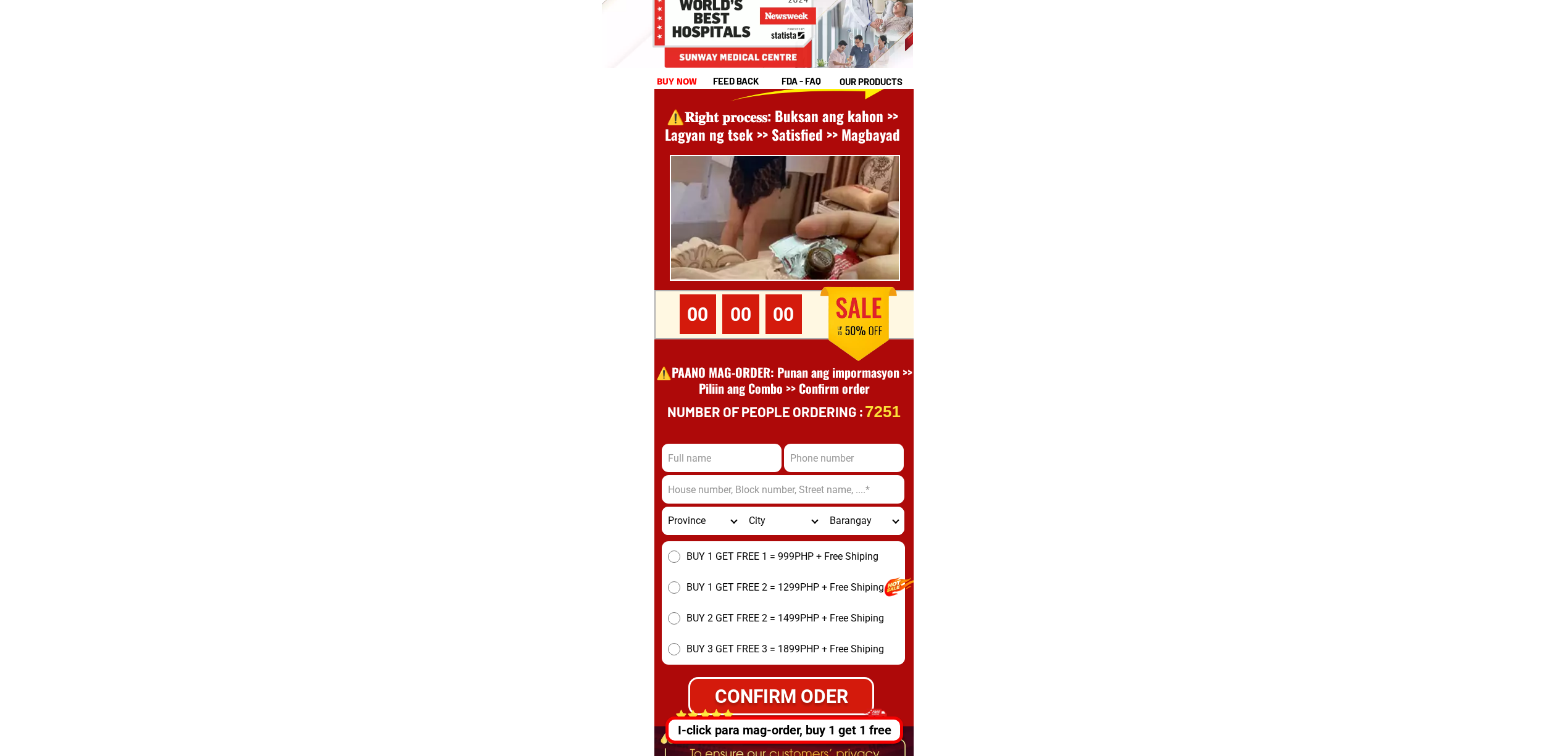
drag, startPoint x: 852, startPoint y: 440, endPoint x: 856, endPoint y: 453, distance: 13.6
click at [852, 444] on div "7251 Number of people ordering : CONFIRM ODER Province Abra Agusan-del-norte Ag…" at bounding box center [788, 430] width 267 height 855
drag, startPoint x: 856, startPoint y: 453, endPoint x: 890, endPoint y: 453, distance: 34.0
click at [856, 453] on input "Input phone_number" at bounding box center [843, 458] width 120 height 28
paste input "09278546556"
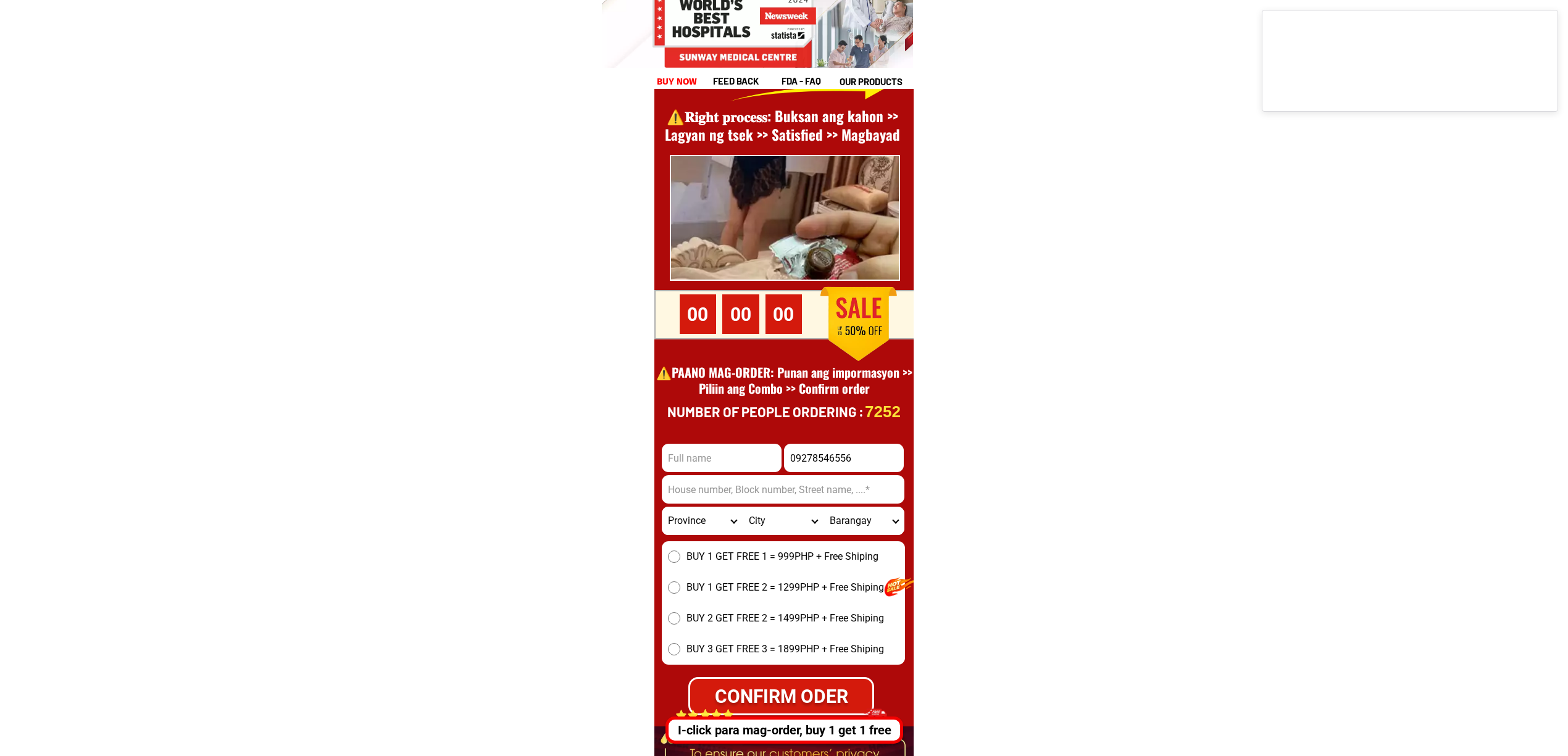
type input "09278546556"
click at [741, 462] on input "Input full_name" at bounding box center [722, 458] width 120 height 28
paste input "Percival dawong"
type input "Percival dawong"
click at [700, 489] on input "Input address" at bounding box center [783, 489] width 242 height 28
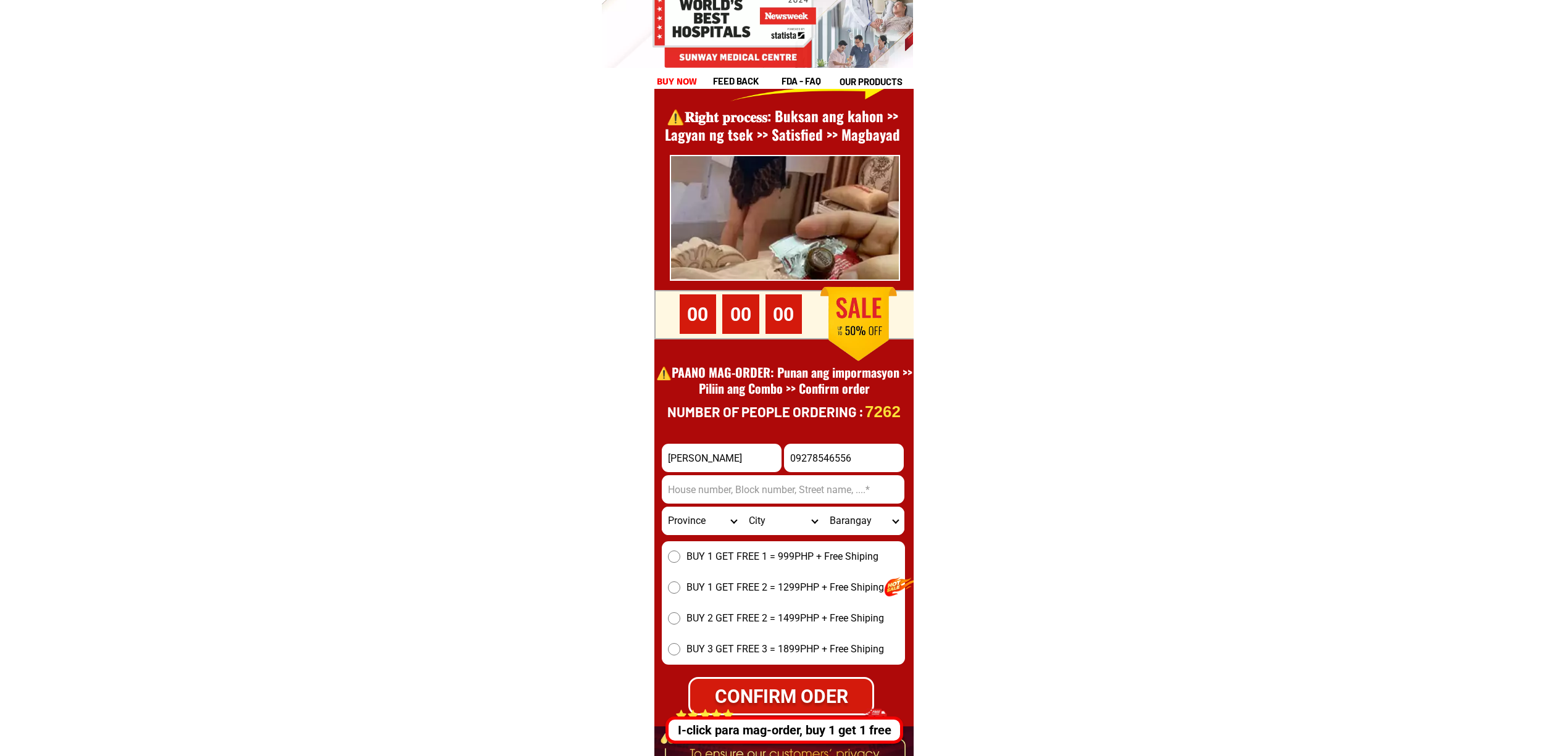
paste input ""Saint lorenzo ruiz st poblacion east lamut ifugao"
click at [680, 487] on input ""Saint lorenzo ruiz st poblacion east lamut ifugao" at bounding box center [783, 489] width 242 height 28
type input "Saint lorenzo ruiz st poblacion east lamut ifugao"
click at [701, 553] on span "BUY 1 GET FREE 1 = 999PHP + Free Shiping" at bounding box center [782, 556] width 192 height 15
click at [680, 553] on input "BUY 1 GET FREE 1 = 999PHP + Free Shiping" at bounding box center [673, 556] width 12 height 12
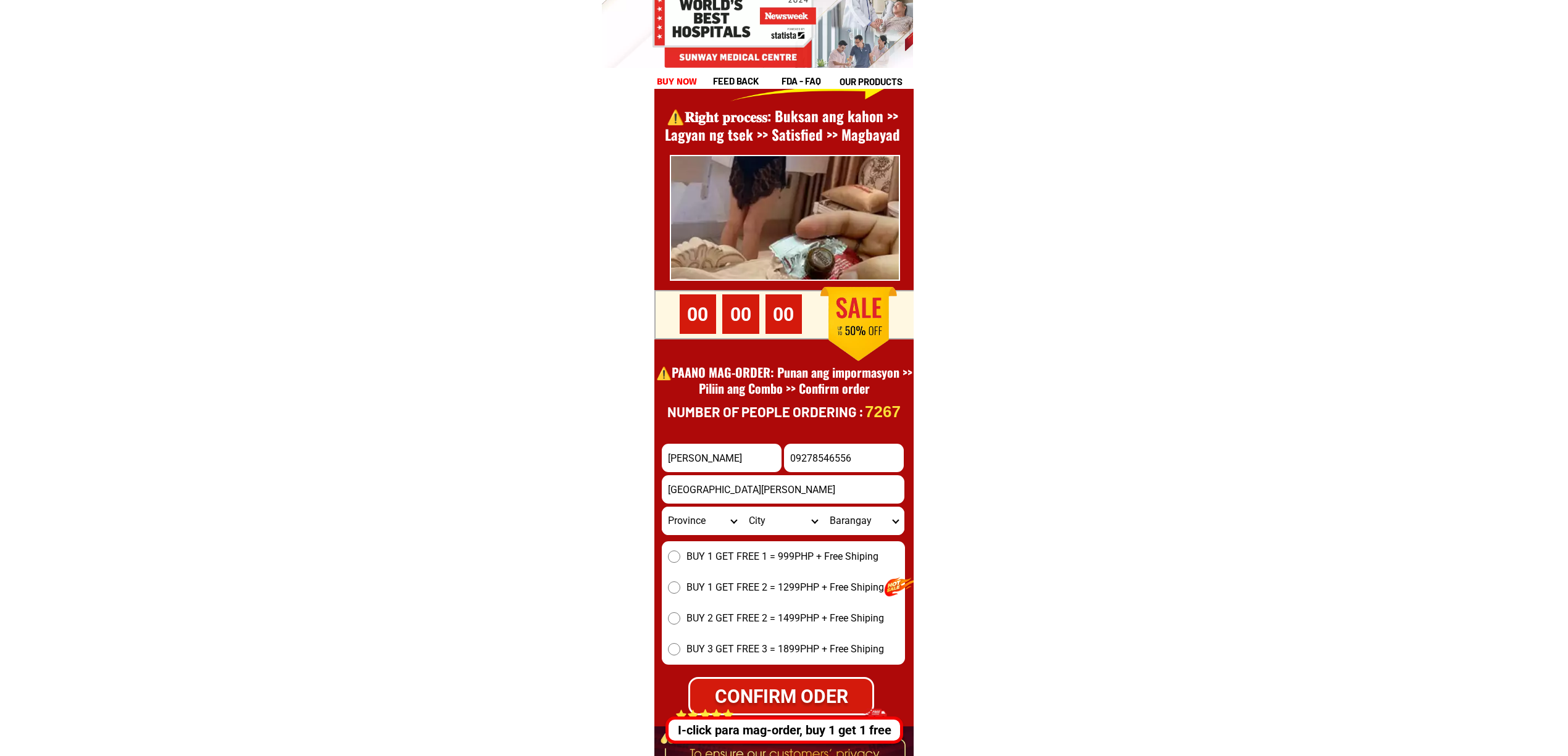
radio input "true"
click at [687, 515] on select "Province [GEOGRAPHIC_DATA] [GEOGRAPHIC_DATA][PERSON_NAME][GEOGRAPHIC_DATA][GEOG…" at bounding box center [702, 520] width 81 height 28
select select "63_743"
click at [662, 507] on select "Province [GEOGRAPHIC_DATA] [GEOGRAPHIC_DATA][PERSON_NAME][GEOGRAPHIC_DATA][GEOG…" at bounding box center [702, 520] width 81 height 28
click at [762, 529] on select "City Aguinaldo Alfonso-lista Asipulo Banaue Hingyon Hungduan Kiangan Lagawe Lam…" at bounding box center [783, 520] width 81 height 28
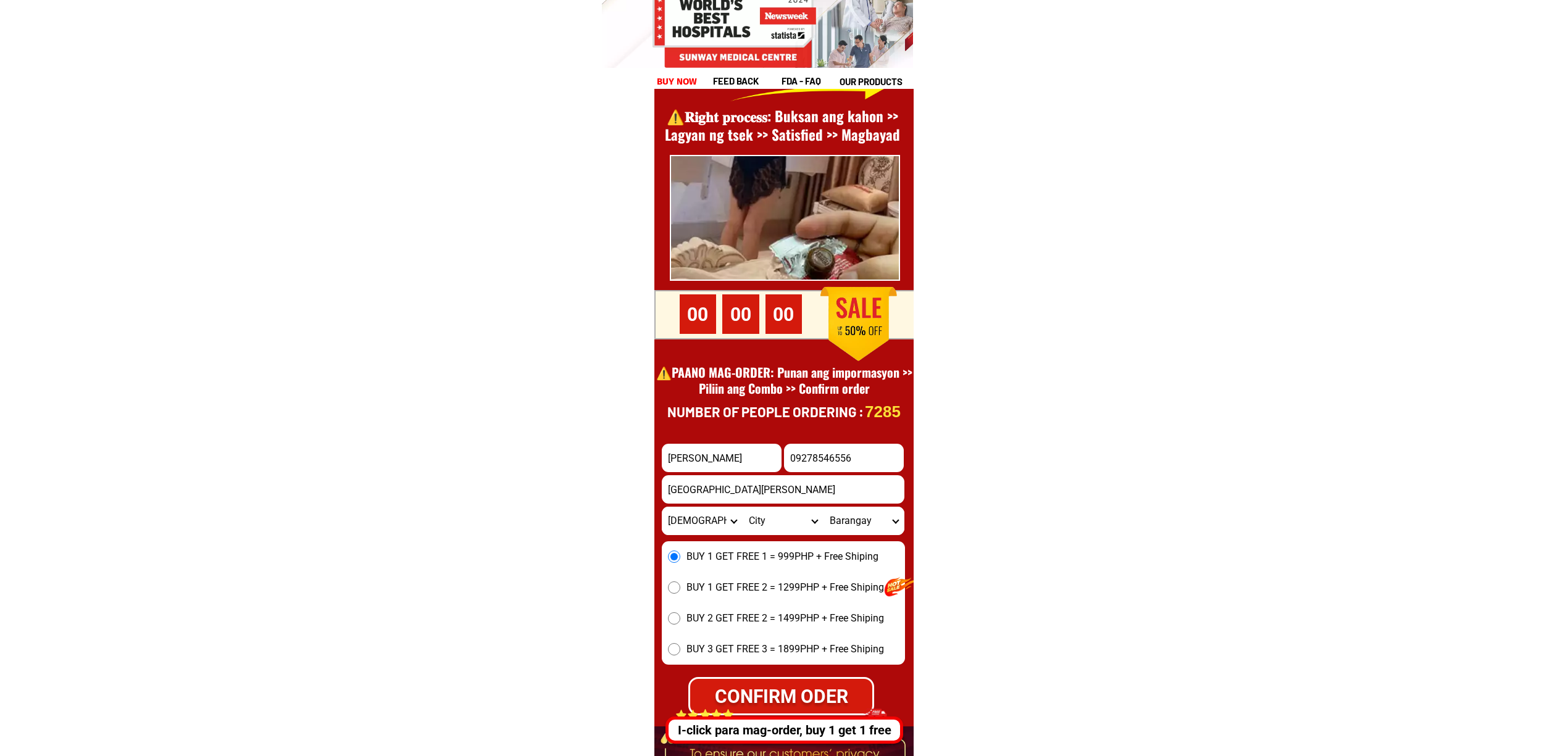
select select "63_7431298"
click at [743, 507] on select "City Aguinaldo Alfonso-lista Asipulo Banaue Hingyon Hungduan Kiangan Lagawe Lam…" at bounding box center [783, 520] width 81 height 28
click at [869, 530] on select "Barangay Ambasa Bimpal Hapid Holowon Lawig Lucban Mabatobato (lamut) Magulon Na…" at bounding box center [864, 520] width 81 height 28
select select "63_74312984364"
click at [823, 507] on select "Barangay Ambasa Bimpal Hapid Holowon Lawig Lucban Mabatobato (lamut) Magulon Na…" at bounding box center [864, 520] width 81 height 28
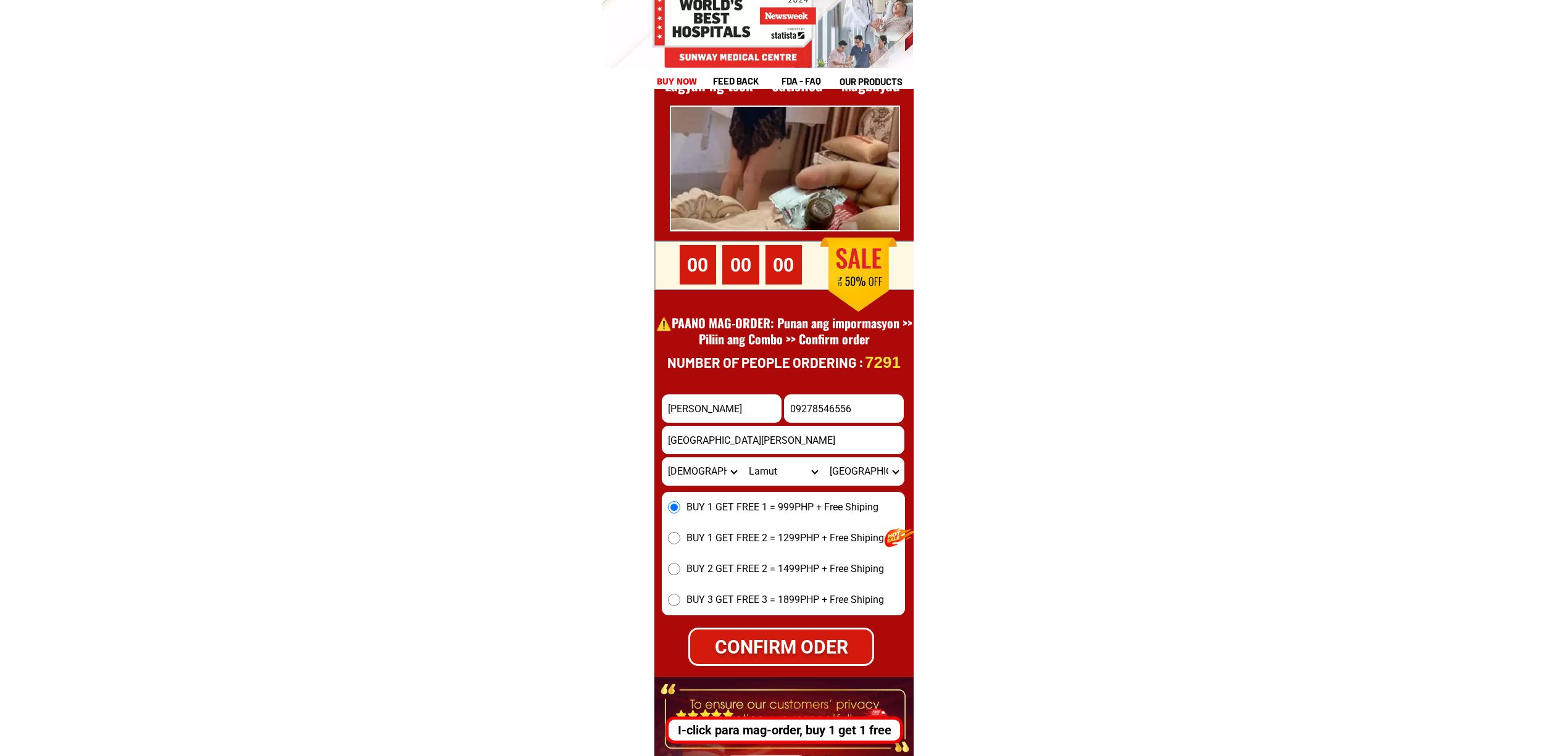
scroll to position [17092, 0]
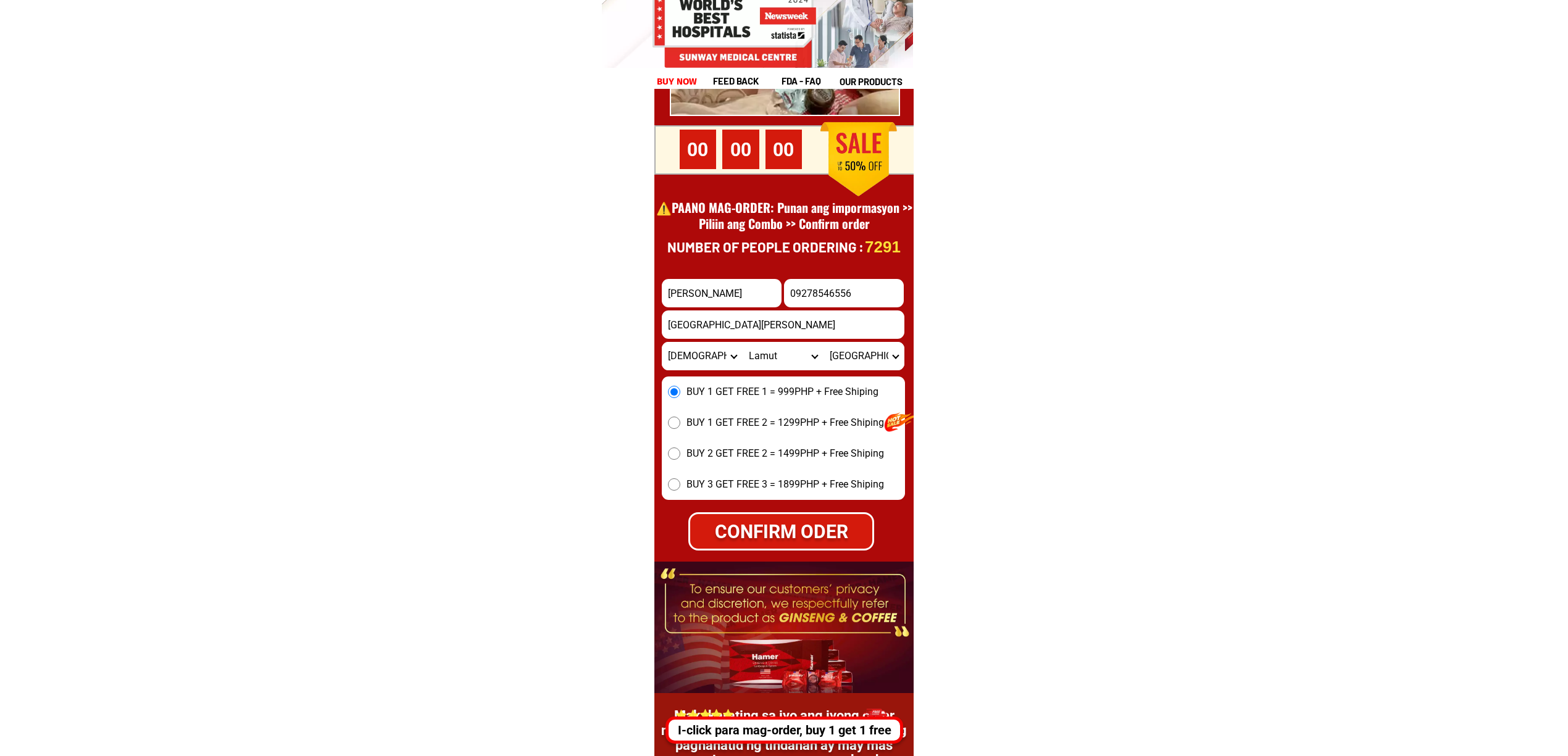
click at [796, 527] on div "CONFIRM ODER" at bounding box center [781, 531] width 182 height 28
radio input "true"
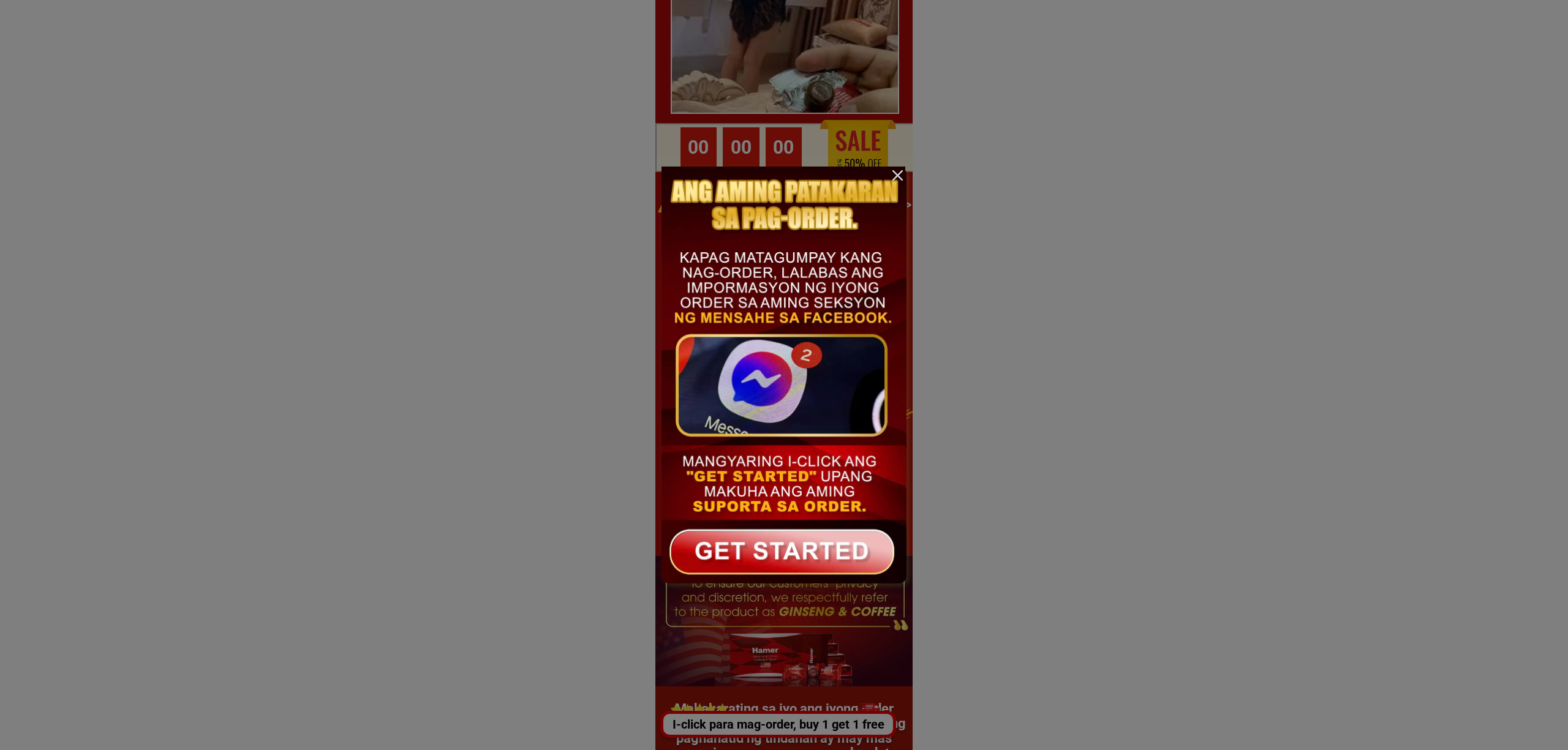
scroll to position [0, 0]
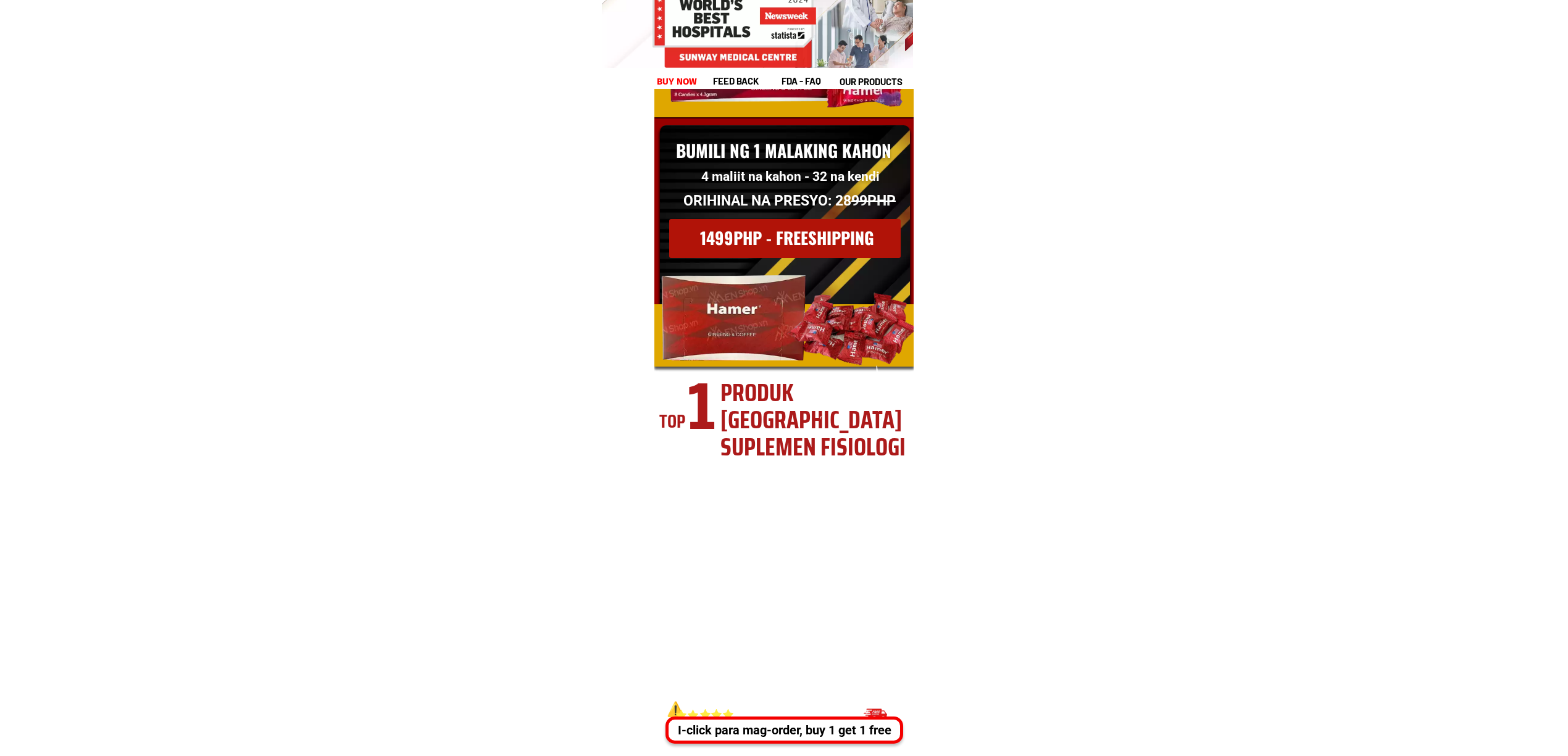
scroll to position [16927, 0]
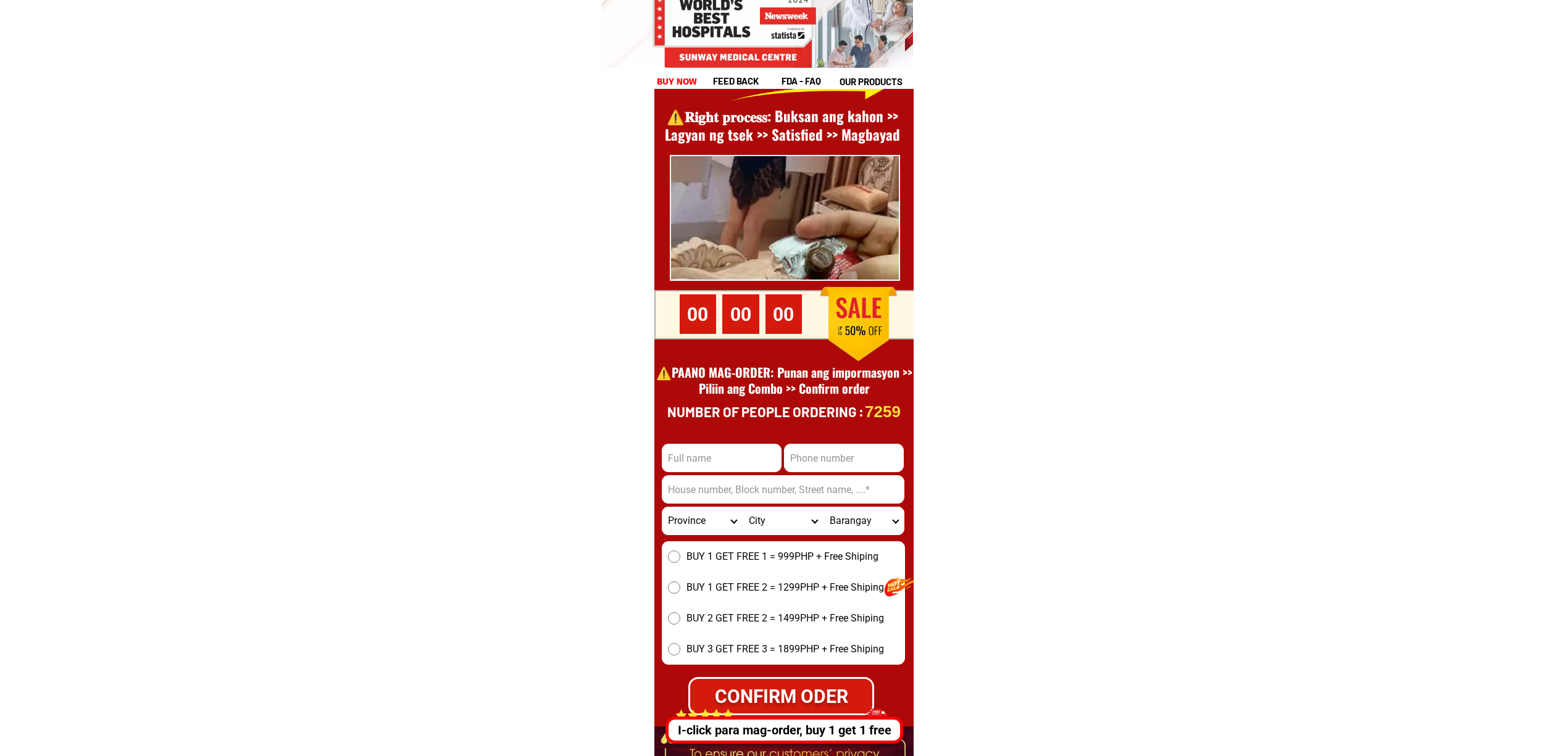
drag, startPoint x: 734, startPoint y: 466, endPoint x: 919, endPoint y: 492, distance: 186.8
click at [734, 466] on input "Input full_name" at bounding box center [722, 458] width 120 height 28
paste input "Buboy jr"
paste input "Input full_name"
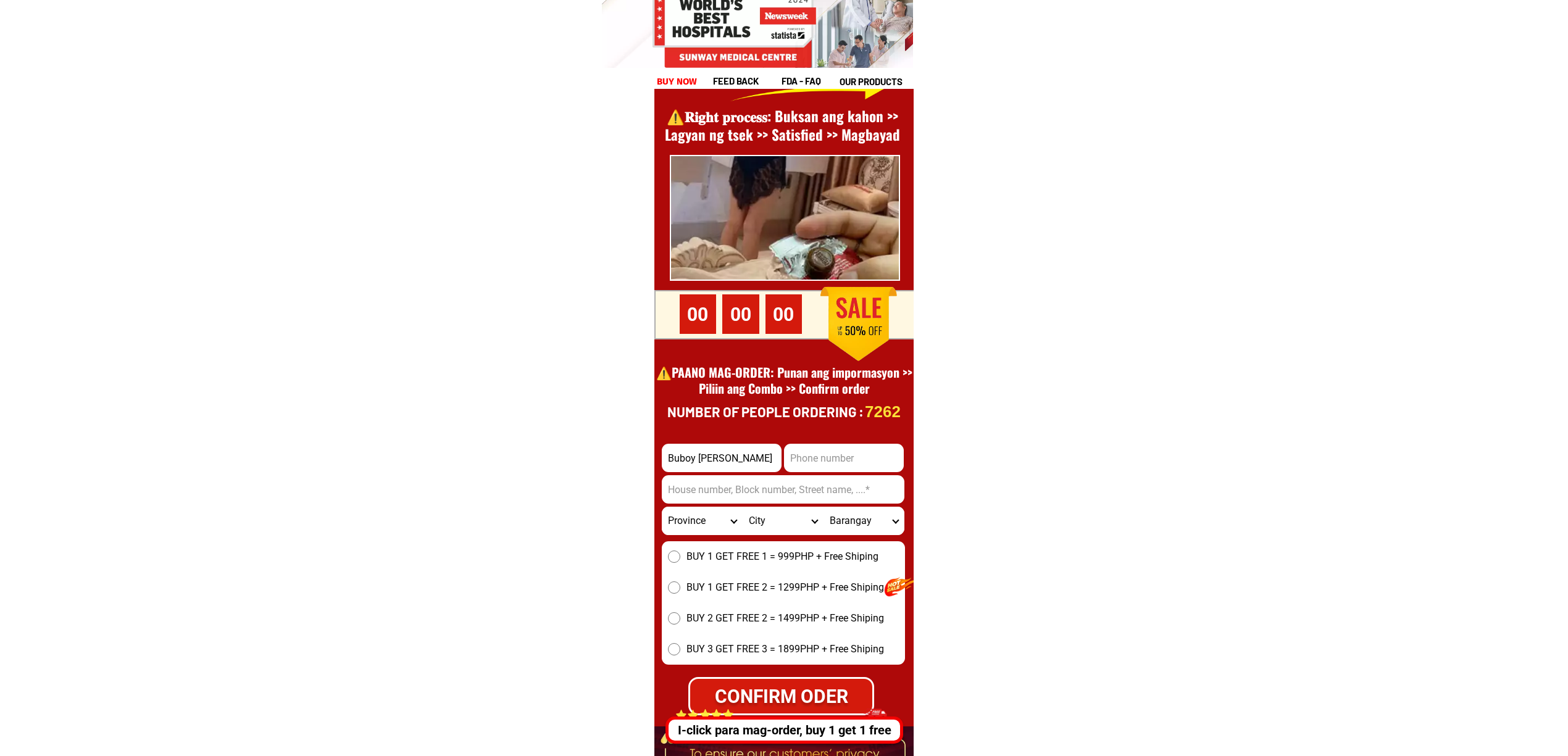
type input "Buboy jr"
click at [821, 457] on input "Input phone_number" at bounding box center [843, 458] width 120 height 28
paste input "09855482919"
type input "09855482919"
click at [763, 497] on input "Input address" at bounding box center [783, 489] width 242 height 28
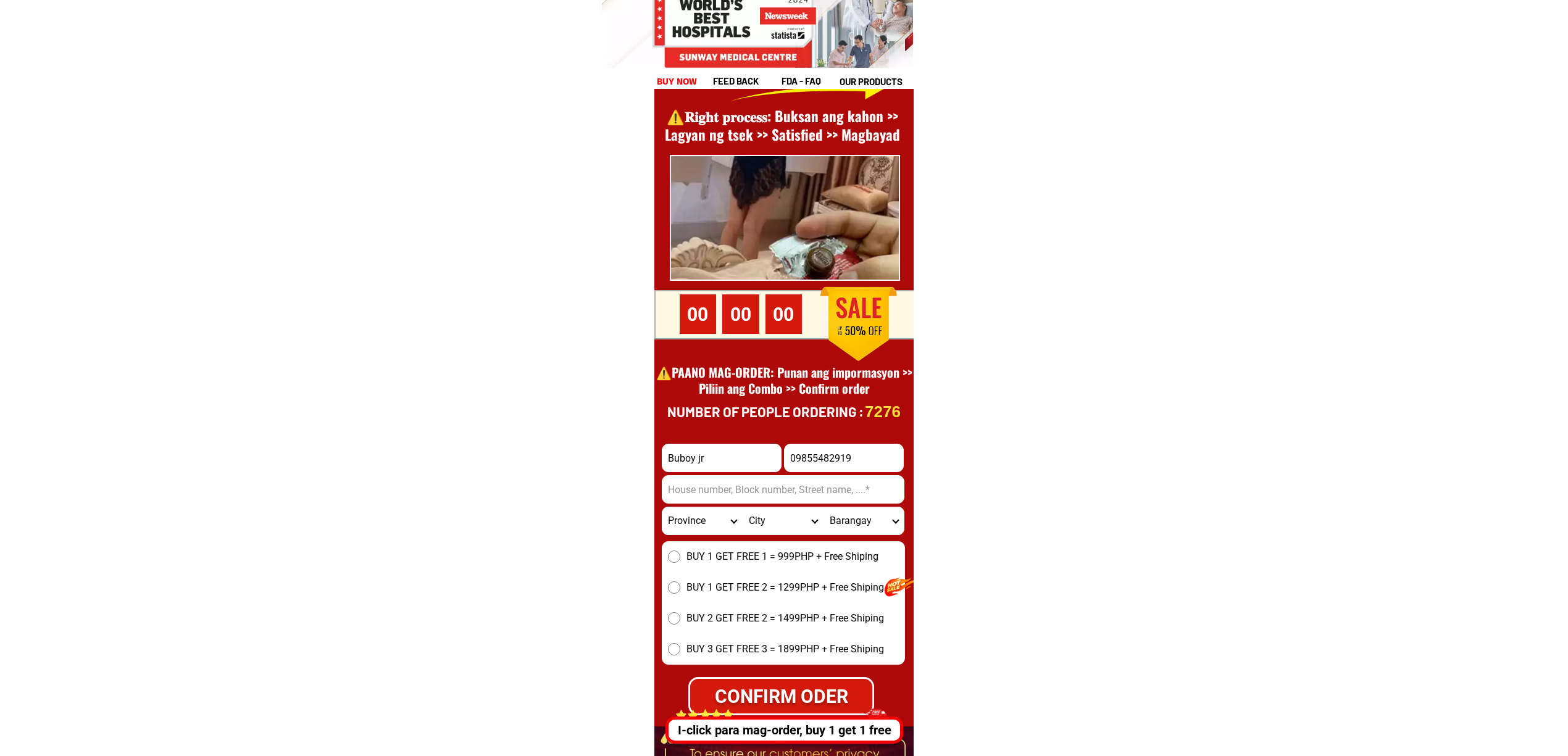
paste input "379Zaragosa Street Tondo Manila Barangay25 zone2 0985 548 291"
click at [847, 487] on input "379Zaragosa Street Tondo Manila Barangay25 zone2 0985 548 291" at bounding box center [783, 489] width 242 height 28
paste input "9"
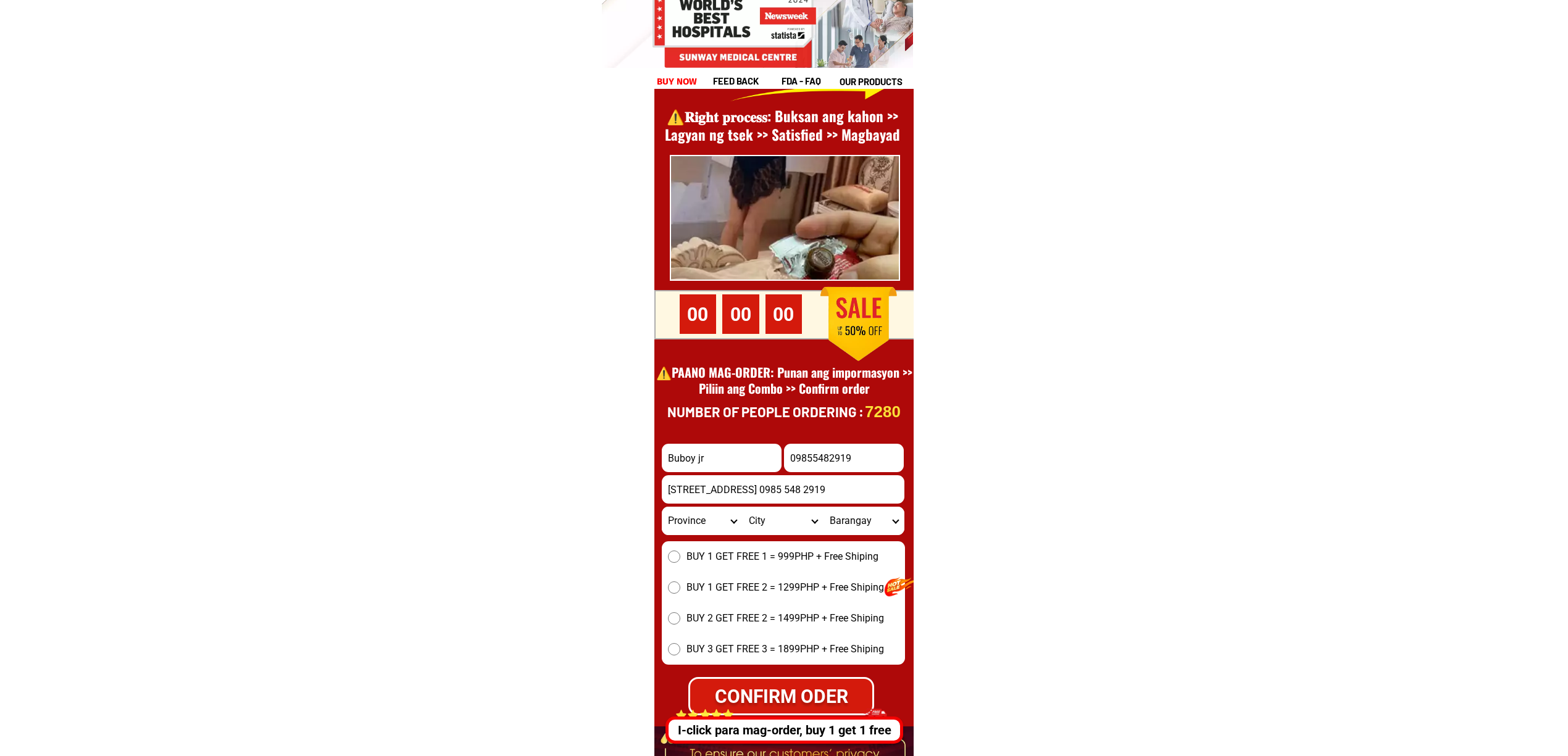
type input "379Zaragosa Street Tondo Manila Barangay25 zone2 0985 548 2919"
click at [758, 574] on div "BUY 1 GET FREE 1 = 999PHP + Free Shiping BUY 1 GET FREE 2 = 1299PHP + Free Ship…" at bounding box center [783, 602] width 243 height 123
click at [743, 590] on span "BUY 1 GET FREE 2 = 1299PHP + Free Shiping" at bounding box center [785, 587] width 198 height 15
click at [680, 590] on input "BUY 1 GET FREE 2 = 1299PHP + Free Shiping" at bounding box center [673, 587] width 12 height 12
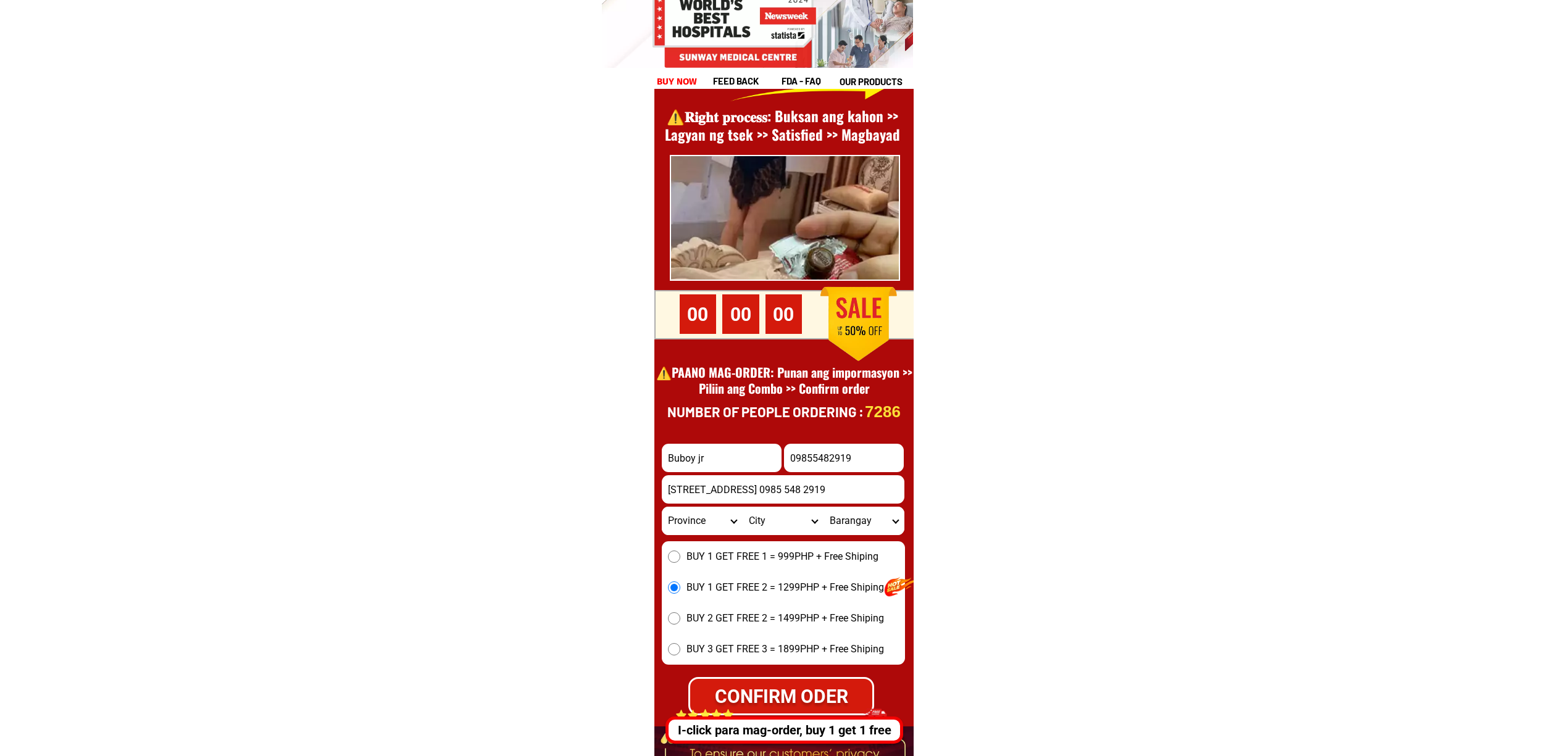
drag, startPoint x: 862, startPoint y: 484, endPoint x: 1068, endPoint y: 529, distance: 210.9
click at [863, 484] on input "379Zaragosa Street Tondo Manila Barangay25 zone2 0985 548 2919" at bounding box center [783, 489] width 242 height 28
click at [792, 685] on div "CONFIRM ODER" at bounding box center [780, 695] width 191 height 29
radio input "true"
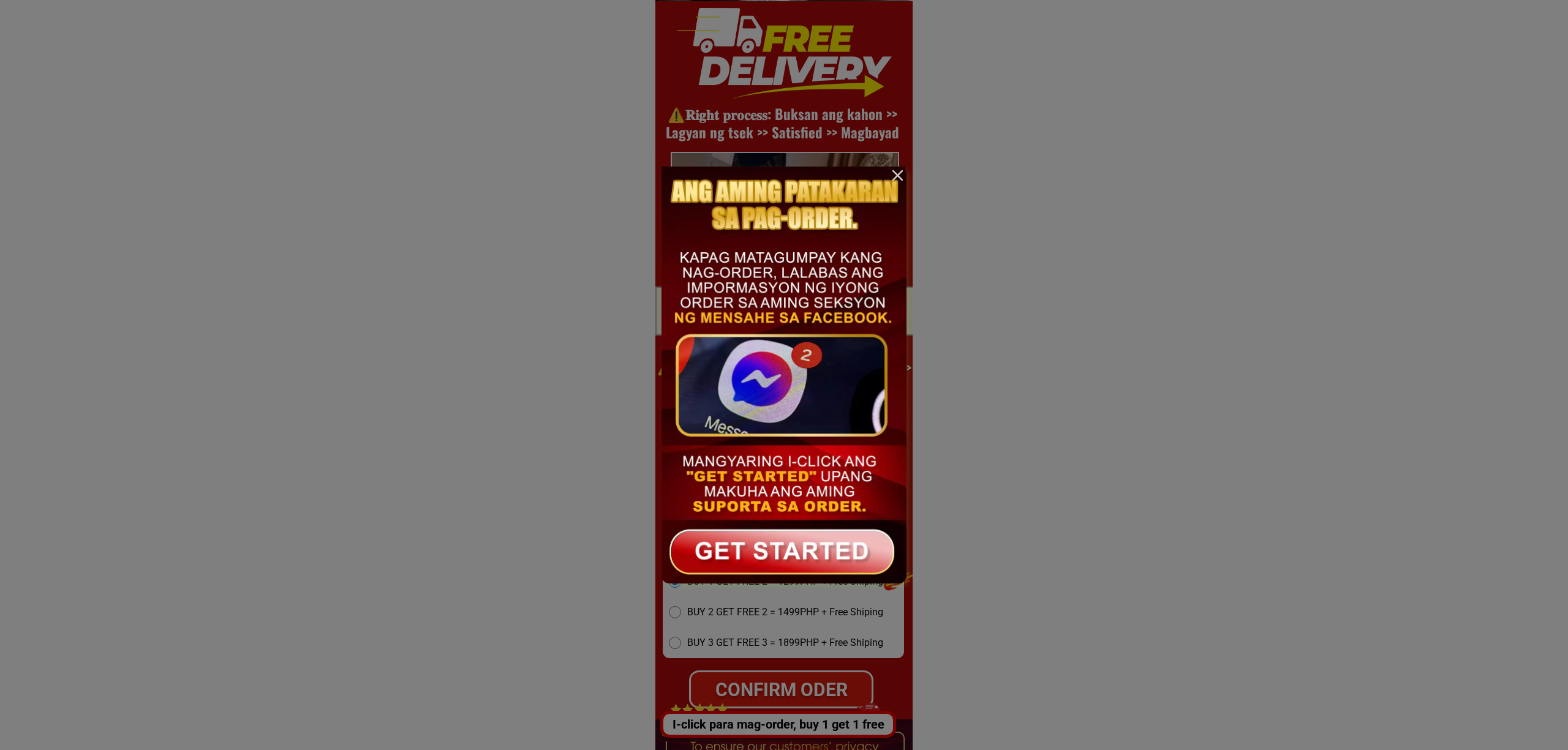
scroll to position [0, 0]
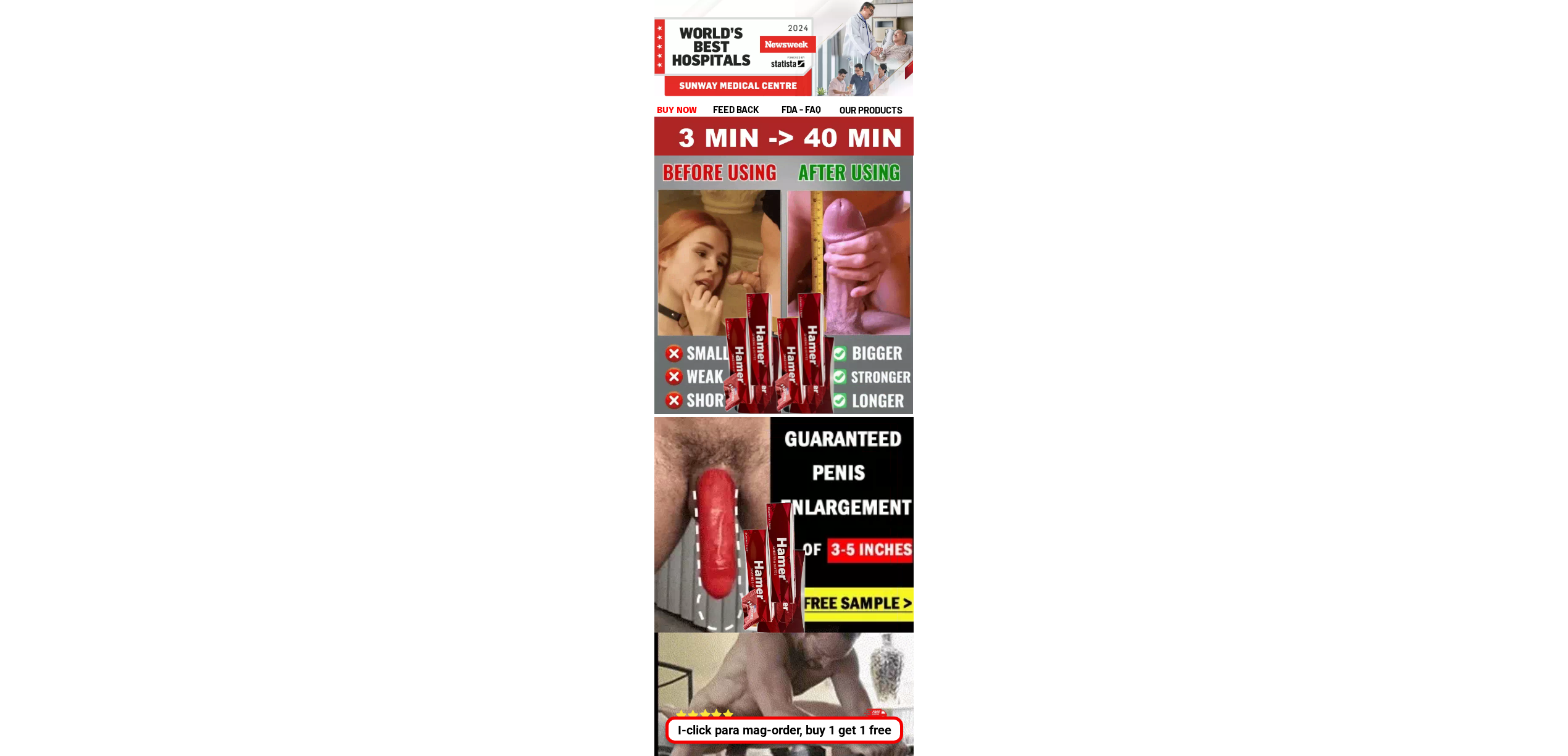
click at [792, 724] on div "I-click para mag-order, buy 1 get 1 free" at bounding box center [784, 730] width 231 height 19
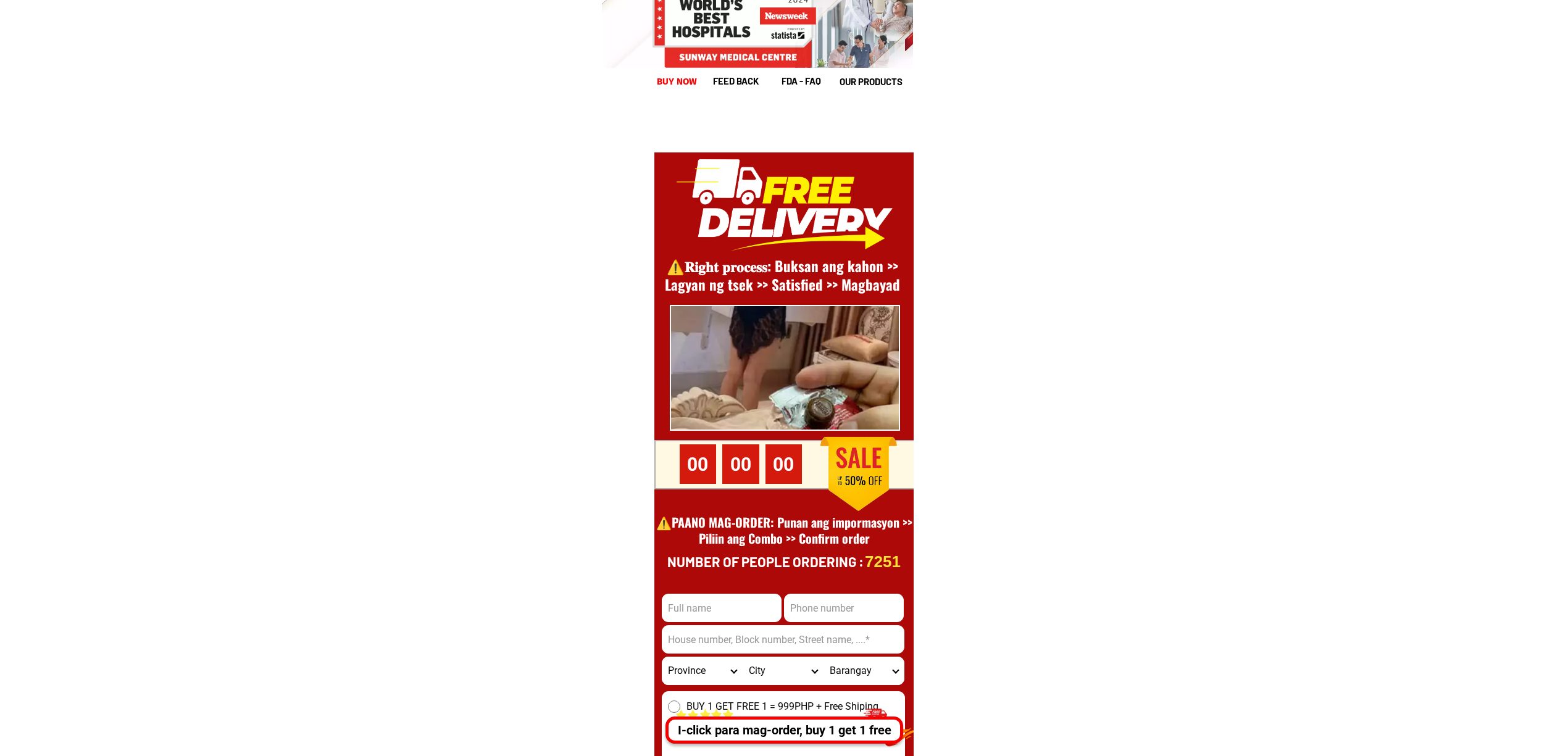
scroll to position [16927, 0]
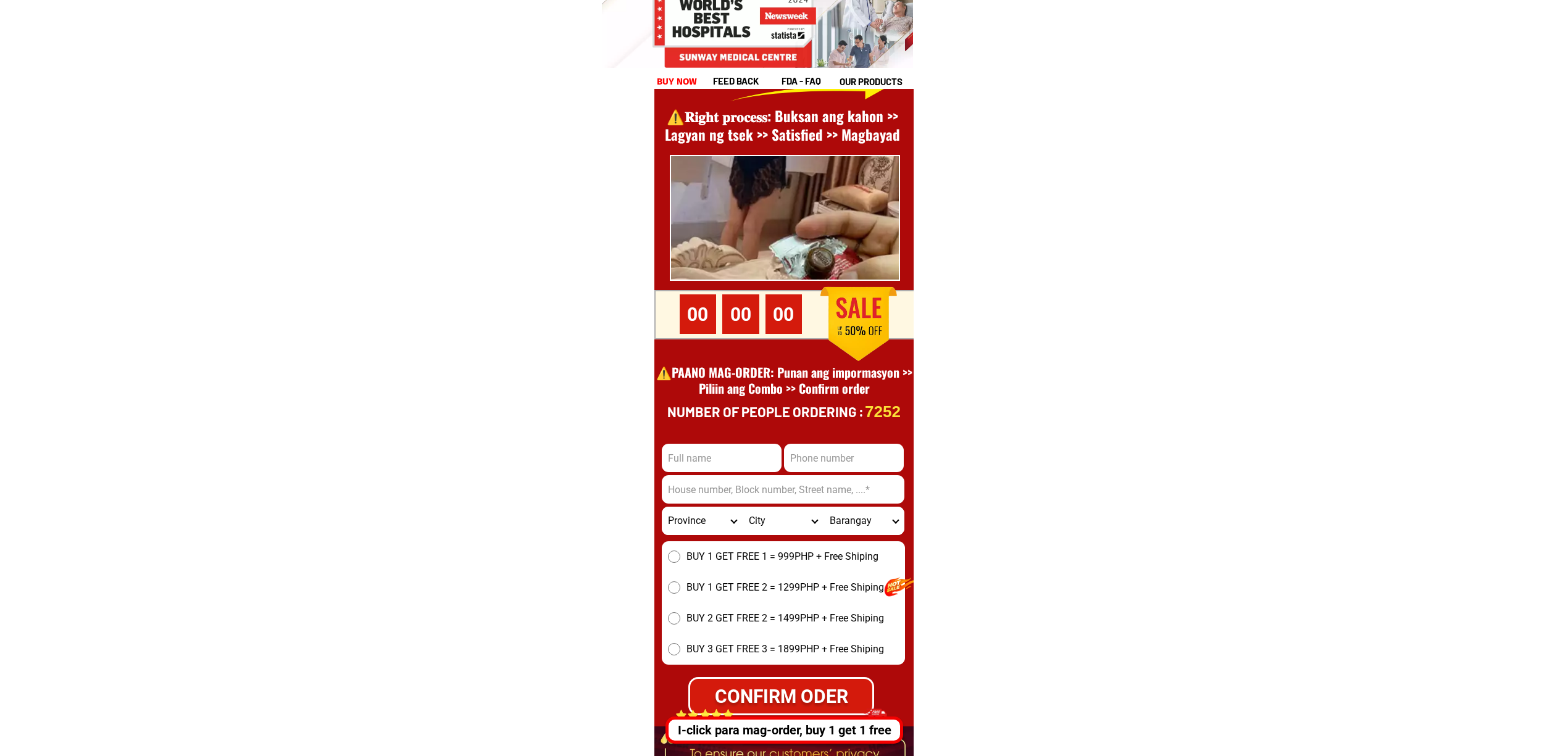
click at [810, 468] on input "Input phone_number" at bounding box center [843, 458] width 120 height 28
paste input "09123572482"
type input "09123572482"
click at [749, 465] on input "Input full_name" at bounding box center [722, 458] width 120 height 28
paste input "[PERSON_NAME]""
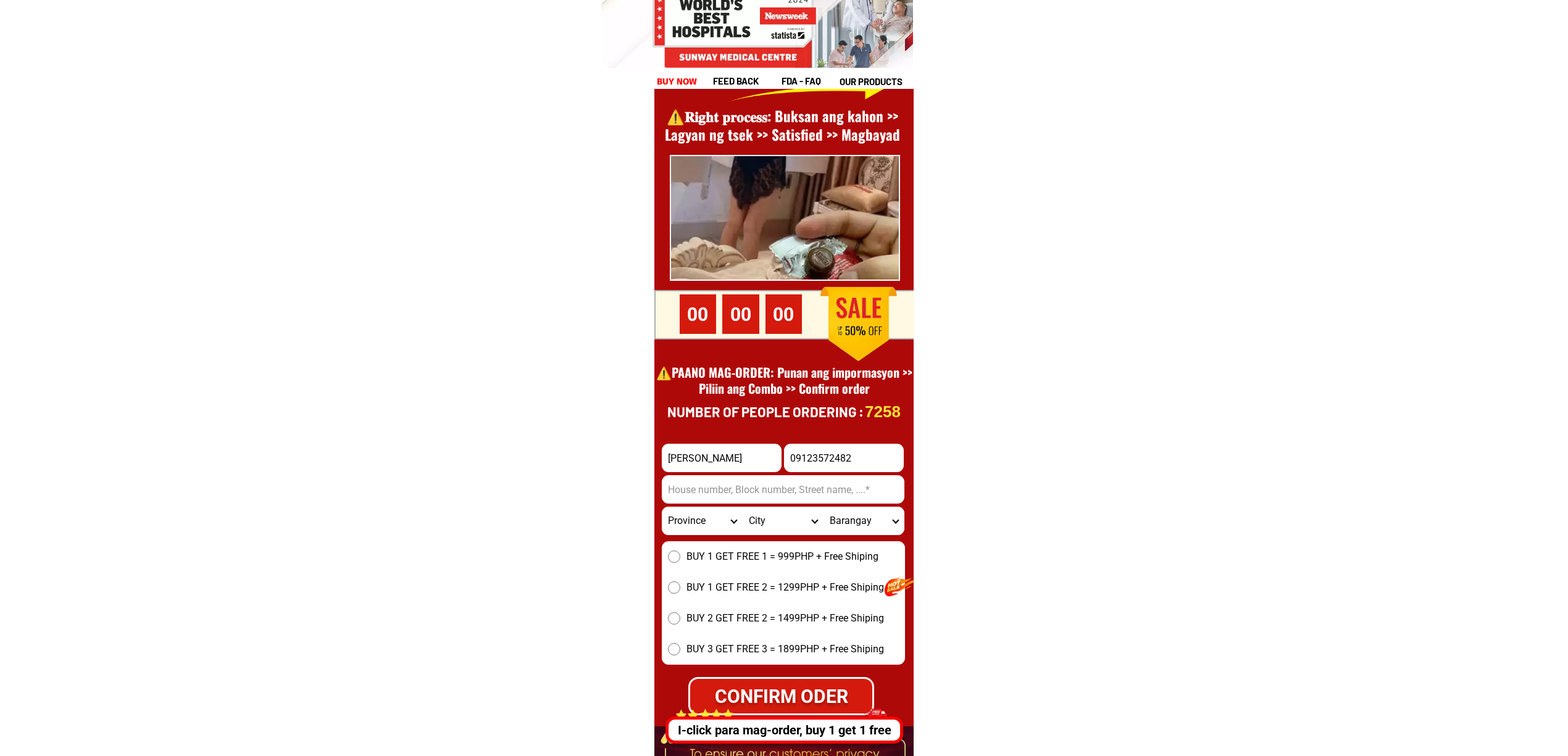
type input "[PERSON_NAME]"
click at [852, 449] on input "09123572482" at bounding box center [843, 458] width 120 height 28
click at [733, 502] on input "Input address" at bounding box center [783, 489] width 242 height 28
drag, startPoint x: 731, startPoint y: 495, endPoint x: 751, endPoint y: 492, distance: 20.2
click at [731, 494] on input "Input address" at bounding box center [783, 489] width 242 height 28
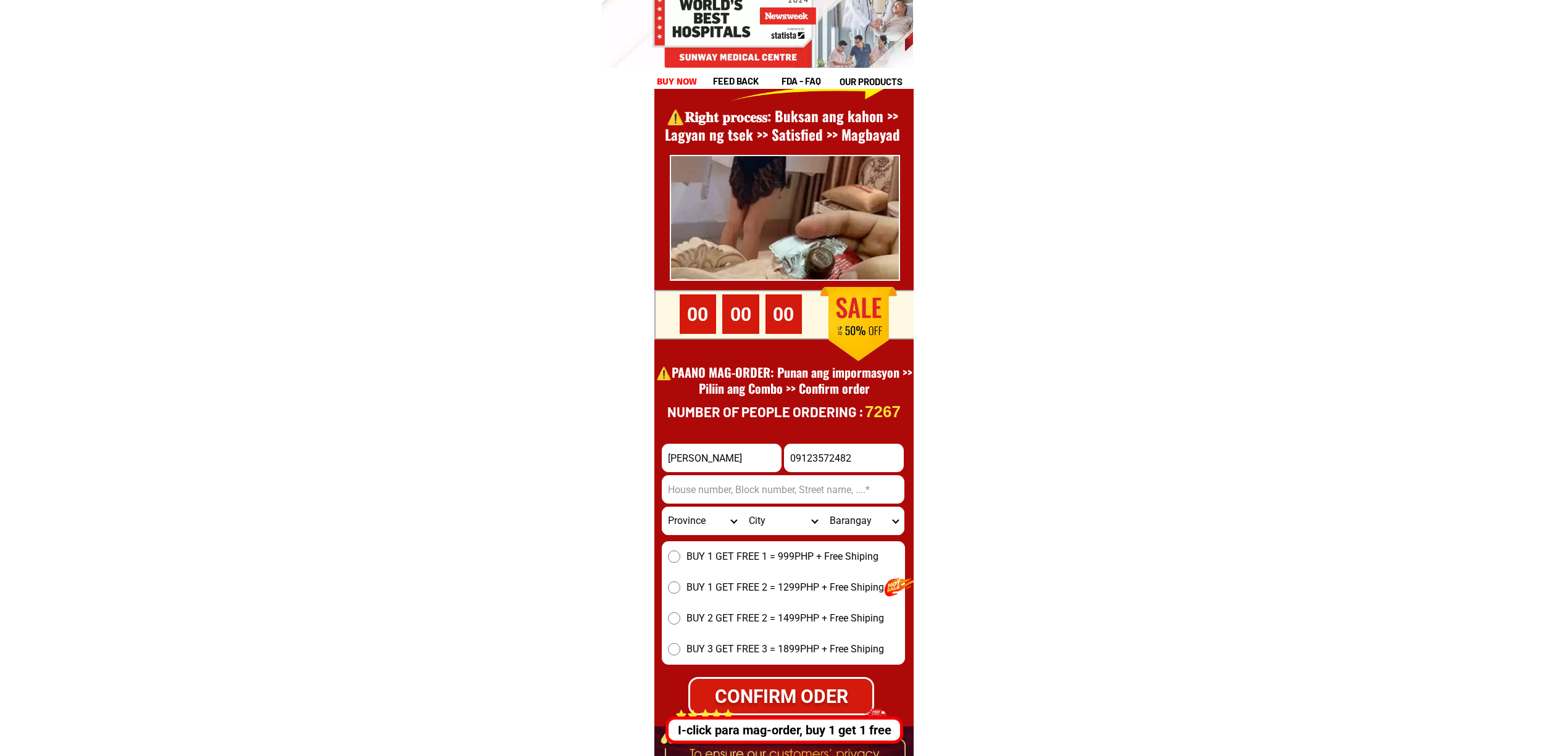
paste input "Haguilanan, Catigbian, Bohol"
type input "Haguilanan, Catigbian, Bohol"
click at [722, 571] on div "BUY 1 GET FREE 1 = 999PHP + Free Shiping BUY 1 GET FREE 2 = 1299PHP + Free Ship…" at bounding box center [783, 602] width 243 height 123
click at [707, 558] on span "BUY 1 GET FREE 1 = 999PHP + Free Shiping" at bounding box center [782, 556] width 192 height 15
click at [680, 558] on input "BUY 1 GET FREE 1 = 999PHP + Free Shiping" at bounding box center [673, 556] width 12 height 12
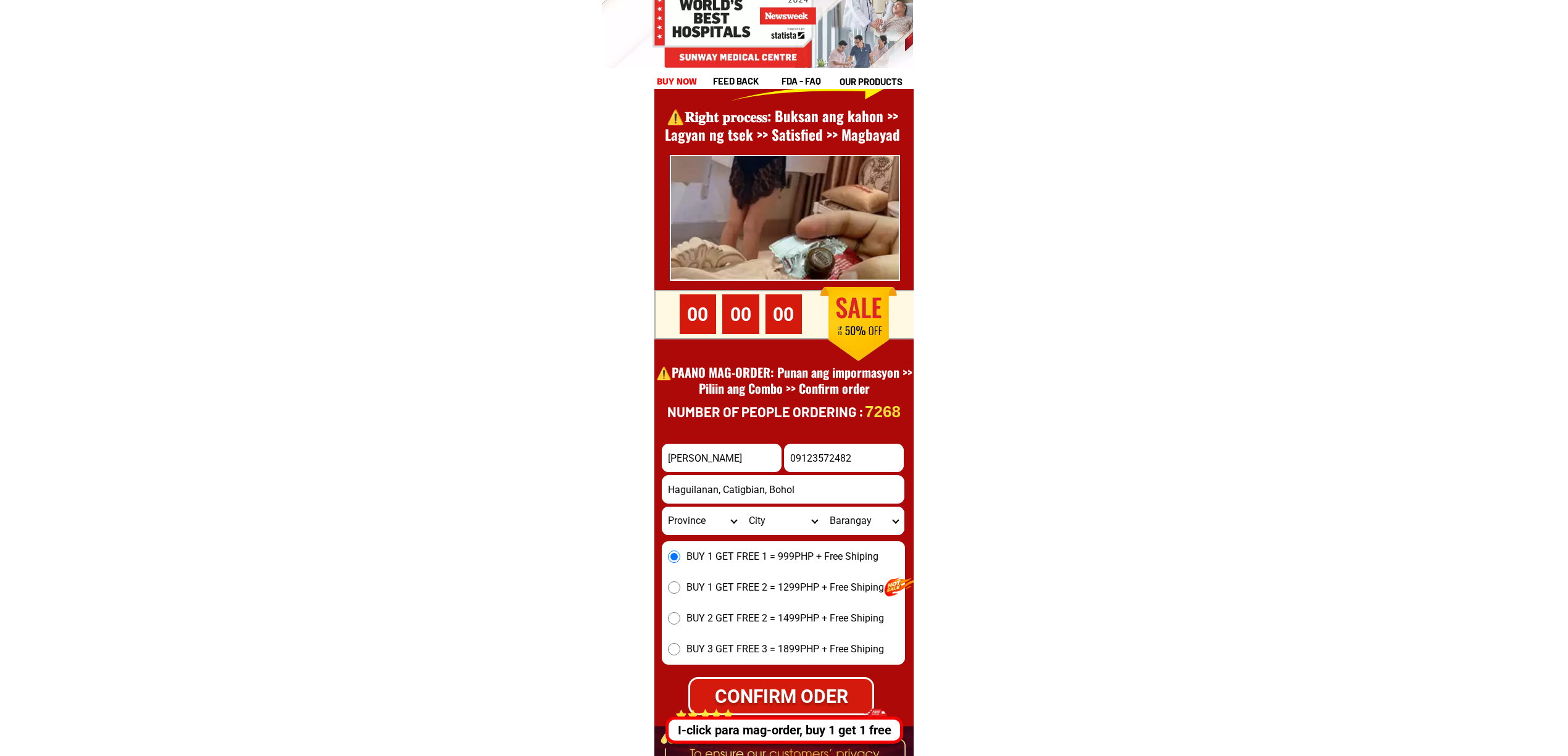
click at [795, 693] on div "CONFIRM ODER" at bounding box center [781, 695] width 182 height 28
radio input "true"
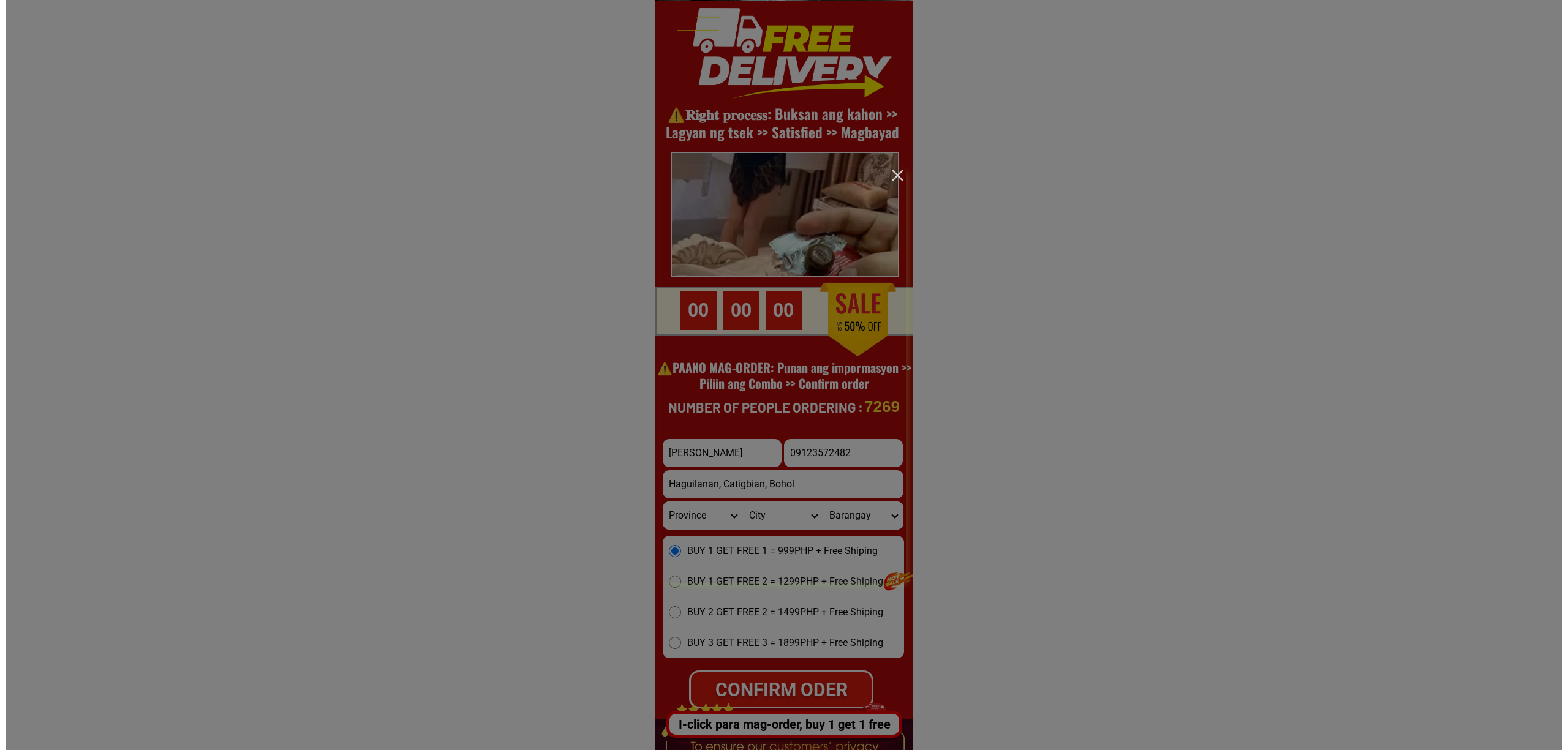
scroll to position [0, 0]
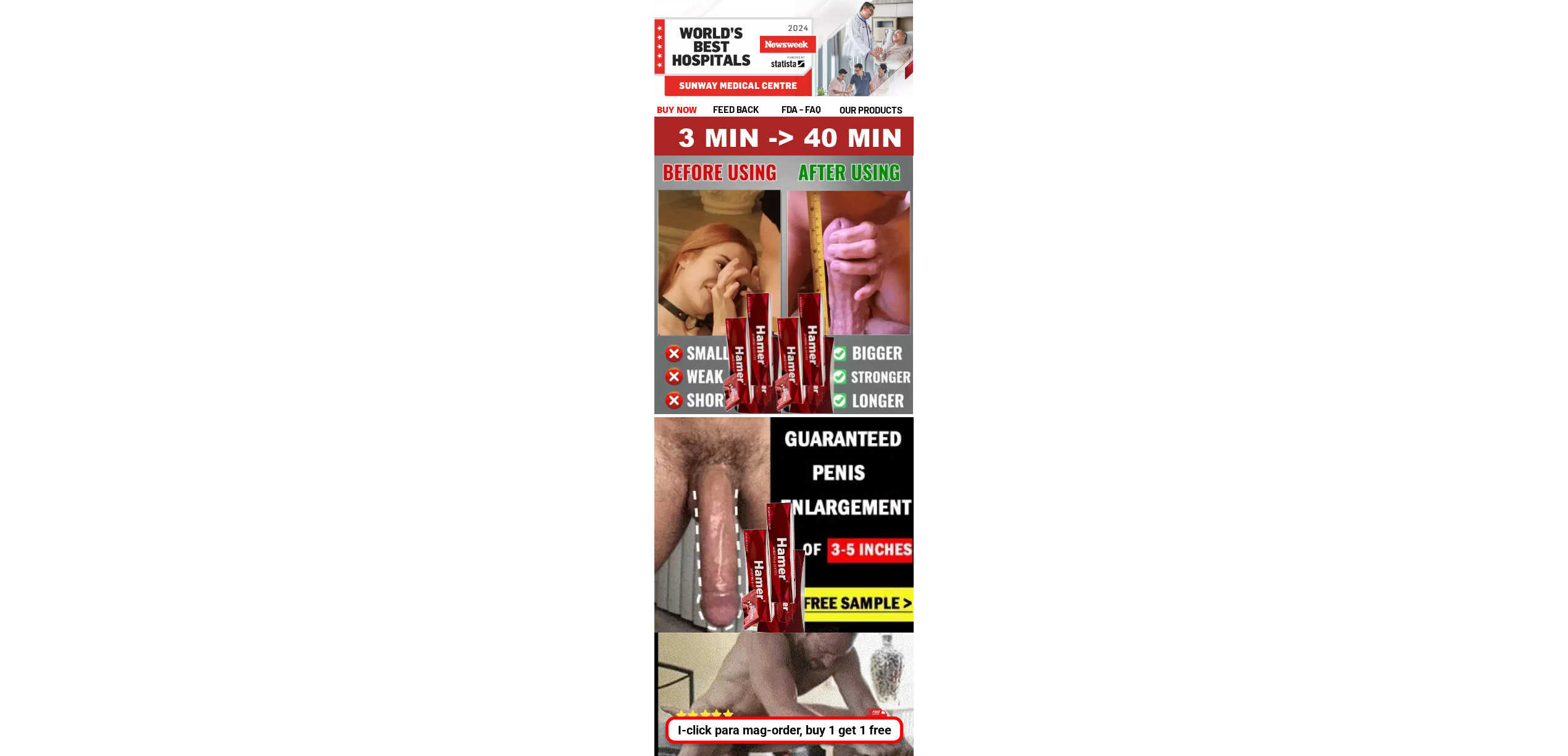
click at [805, 723] on div "I-click para mag-order, buy 1 get 1 free" at bounding box center [784, 730] width 231 height 19
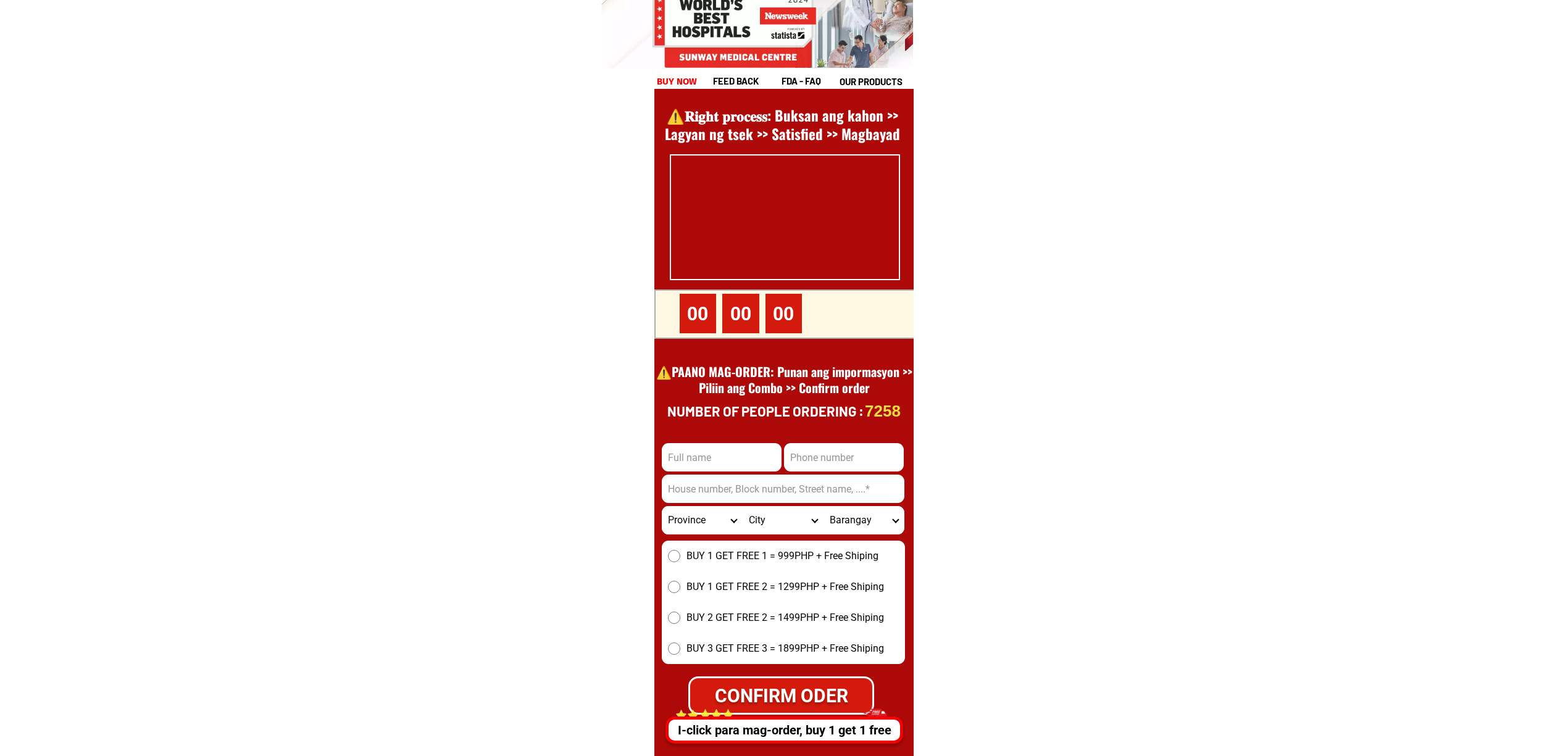
scroll to position [16927, 0]
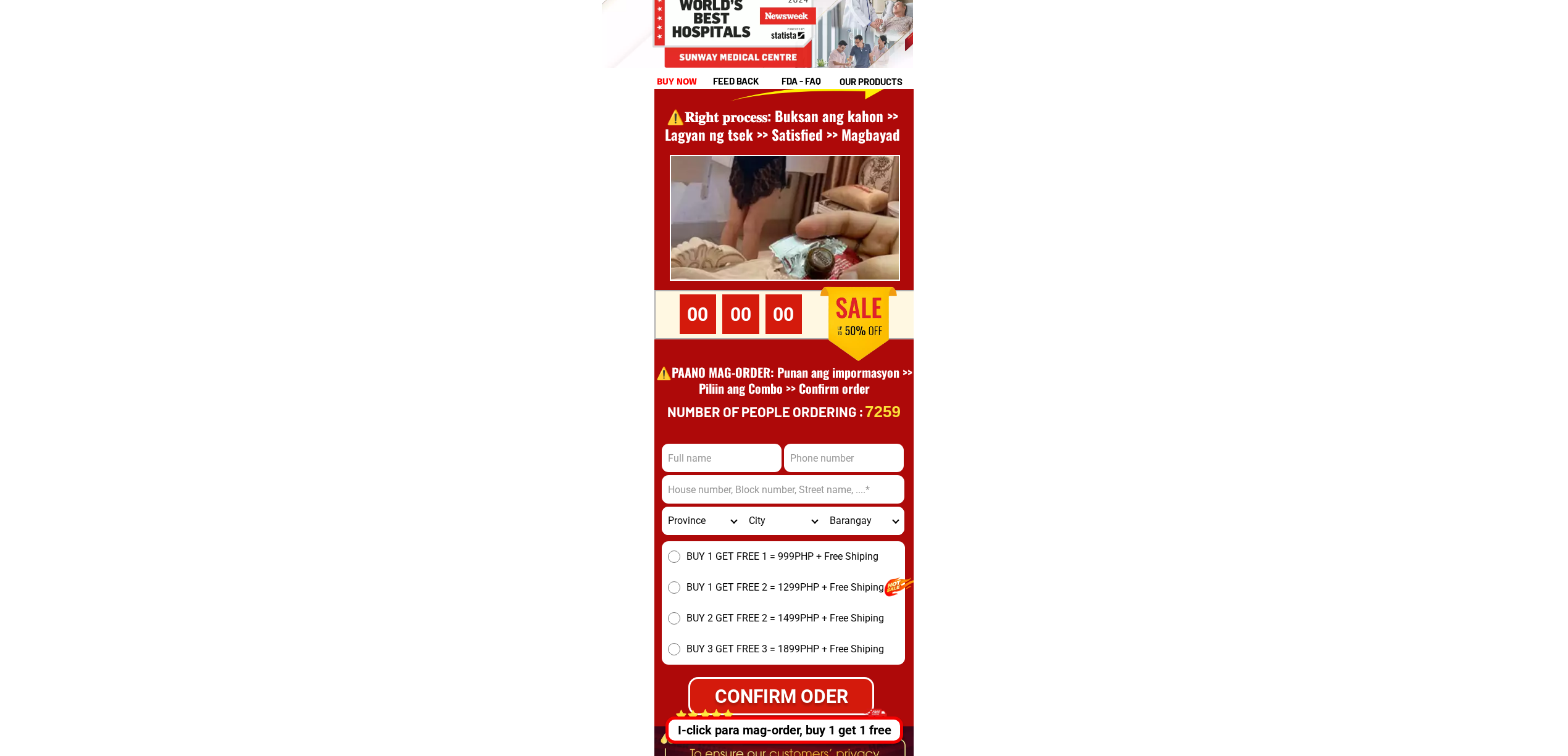
click at [805, 477] on input "Input address" at bounding box center [783, 489] width 242 height 28
click at [805, 469] on input "Input phone_number" at bounding box center [843, 458] width 120 height 28
paste input "9619314388"
type input "9619314388"
click at [699, 459] on input "Input full_name" at bounding box center [722, 458] width 120 height 28
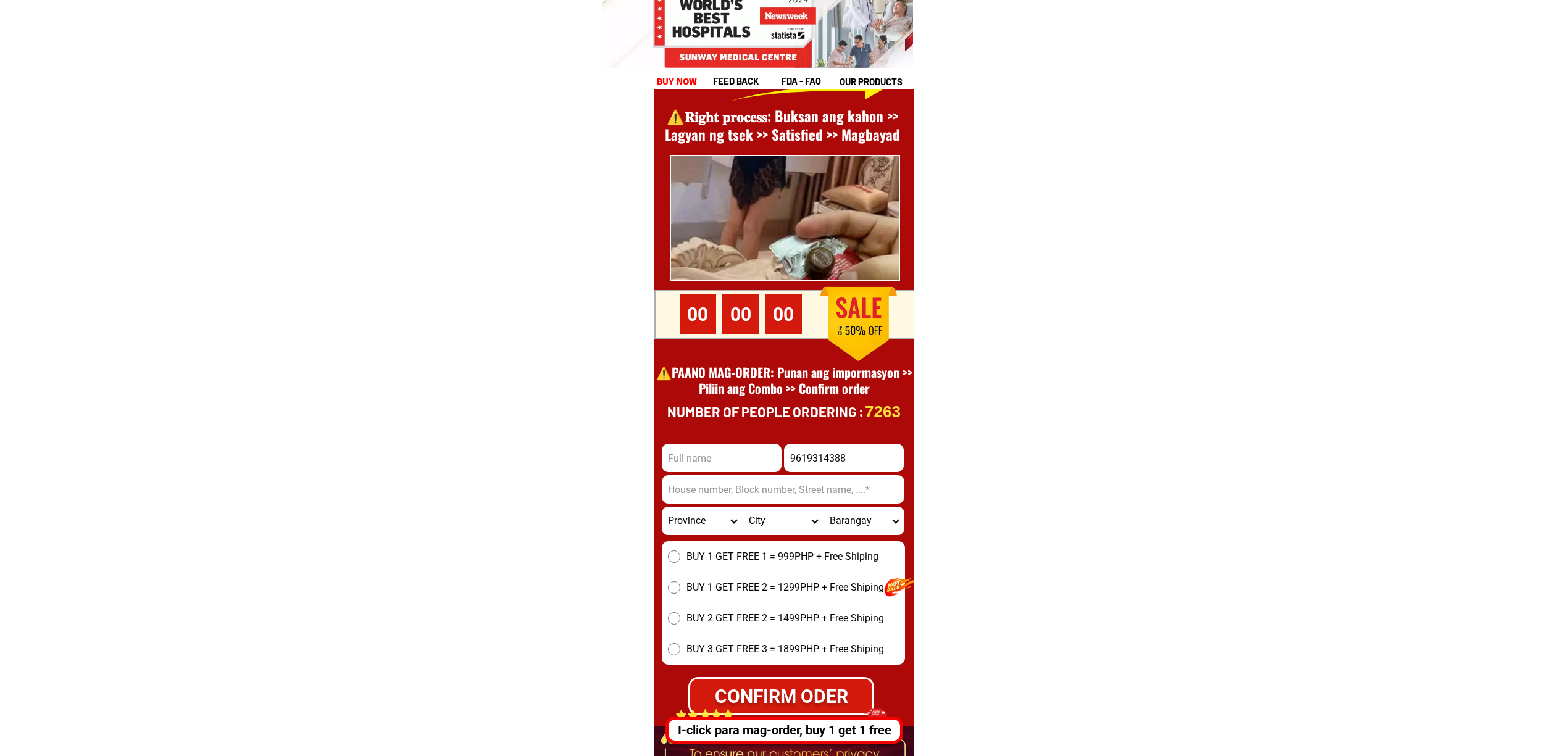
paste input "[PERSON_NAME]"
type input "[PERSON_NAME]"
click at [812, 483] on input "Input address" at bounding box center [783, 489] width 242 height 28
paste input "Purok 1, Tilalaan, [GEOGRAPHIC_DATA], [GEOGRAPHIC_DATA]"
type input "Purok 1, Tilalaan, [GEOGRAPHIC_DATA], [GEOGRAPHIC_DATA]"
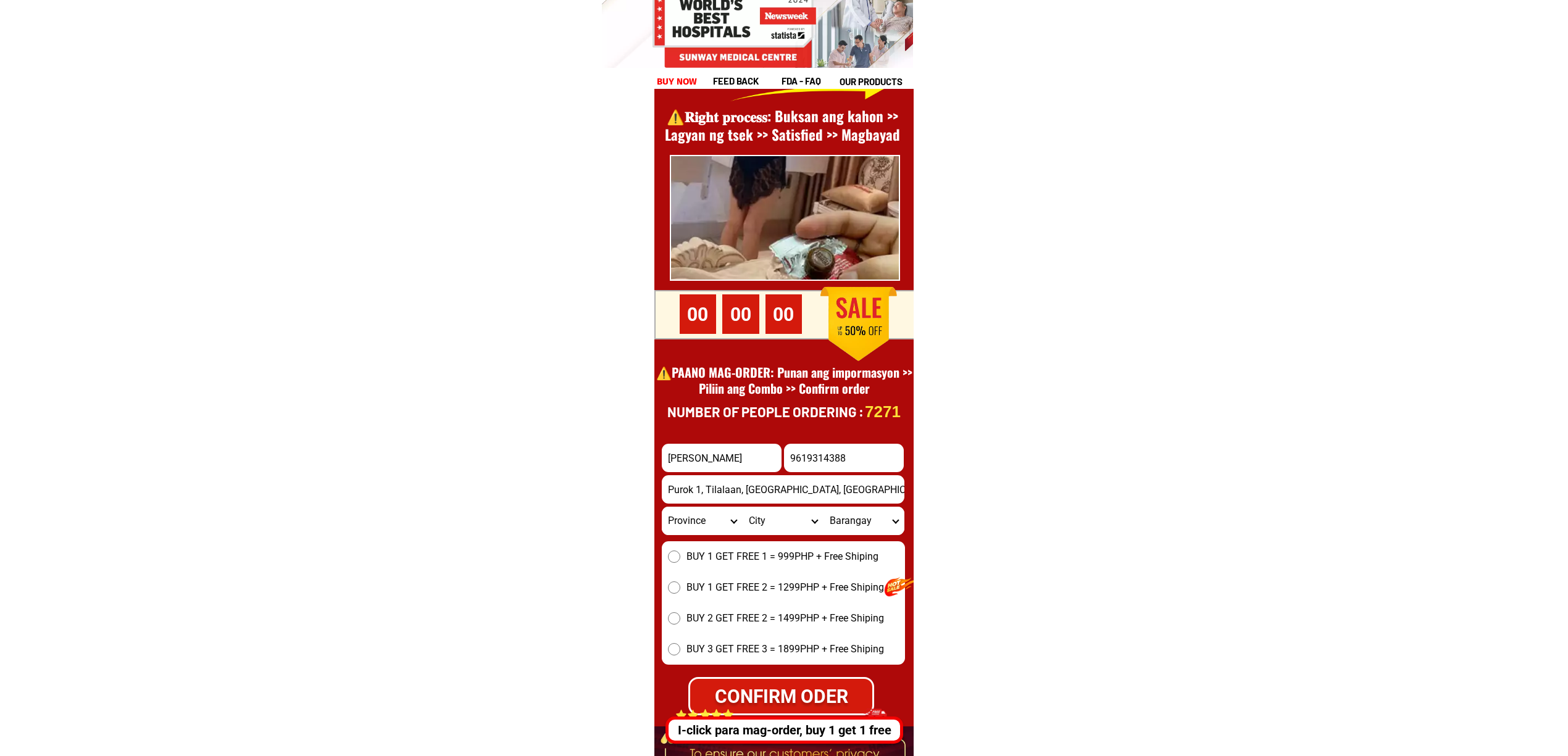
click at [693, 489] on input "Purok 1, Tilalaan, [GEOGRAPHIC_DATA], [GEOGRAPHIC_DATA]" at bounding box center [783, 489] width 242 height 28
click at [697, 507] on select "Province [GEOGRAPHIC_DATA] [GEOGRAPHIC_DATA][PERSON_NAME][GEOGRAPHIC_DATA][GEOG…" at bounding box center [702, 520] width 81 height 28
select select "63_623"
click at [662, 507] on select "Province [GEOGRAPHIC_DATA] [GEOGRAPHIC_DATA][PERSON_NAME][GEOGRAPHIC_DATA][GEOG…" at bounding box center [702, 520] width 81 height 28
click at [773, 527] on select "City [GEOGRAPHIC_DATA]-[GEOGRAPHIC_DATA][PERSON_NAME][GEOGRAPHIC_DATA]-[GEOGRAP…" at bounding box center [783, 520] width 81 height 28
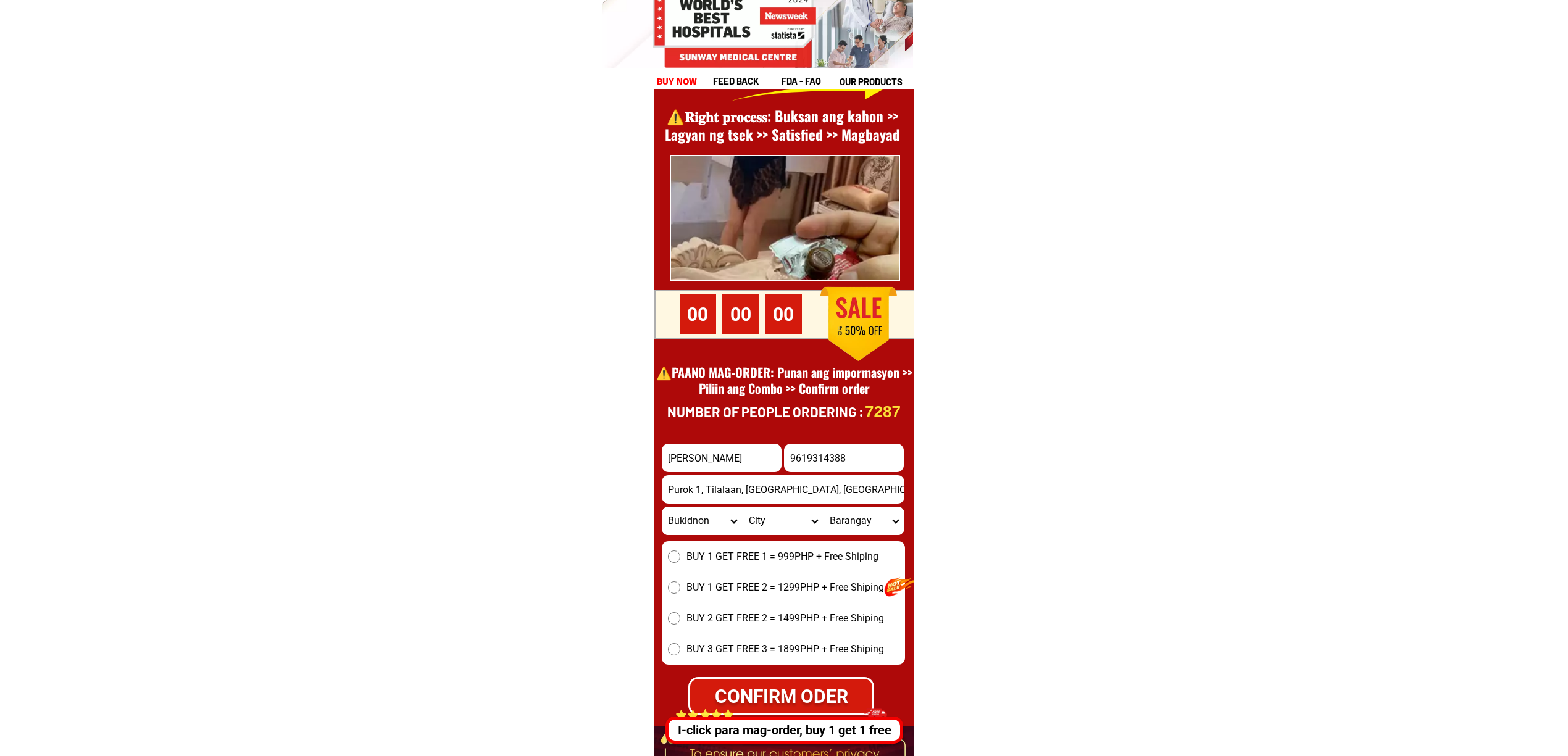
select select "63_623465"
click at [743, 507] on select "City [GEOGRAPHIC_DATA]-[GEOGRAPHIC_DATA][PERSON_NAME][GEOGRAPHIC_DATA]-[GEOGRAP…" at bounding box center [783, 520] width 81 height 28
click at [843, 544] on div "BUY 1 GET FREE 1 = 999PHP + Free Shiping BUY 1 GET FREE 2 = 1299PHP + Free Ship…" at bounding box center [783, 602] width 243 height 123
click at [842, 530] on select "Barangay Barangay 1 (pob.) Barangay 2 (pob.) Barangay 3 (pob.) Barangay 4 (pob.…" at bounding box center [864, 520] width 81 height 28
select select "63_6234658366"
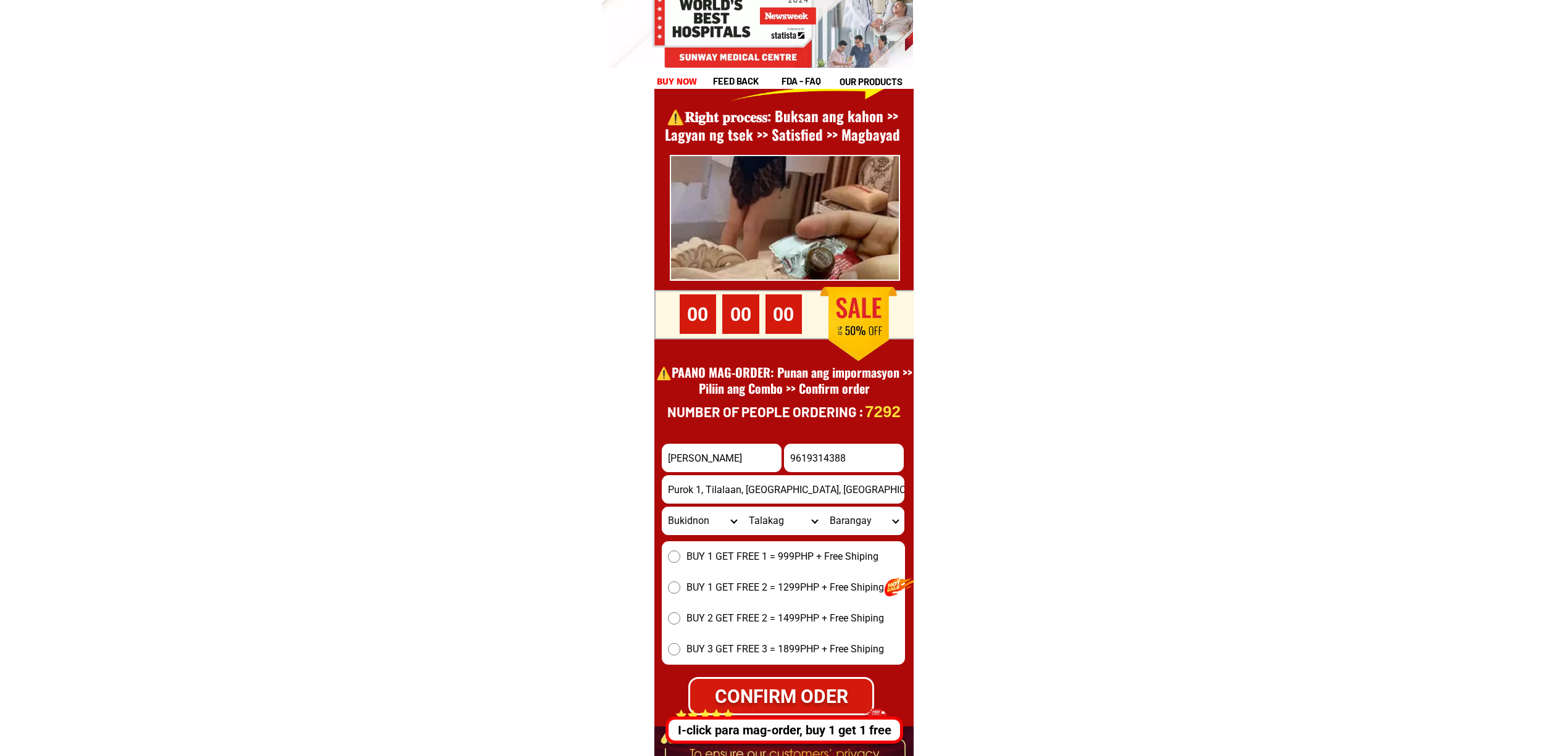
click at [823, 507] on select "Barangay Barangay 1 (pob.) Barangay 2 (pob.) Barangay 3 (pob.) Barangay 4 (pob.…" at bounding box center [864, 520] width 81 height 28
click at [730, 588] on span "BUY 1 GET FREE 2 = 1299PHP + Free Shiping" at bounding box center [785, 587] width 198 height 15
click at [680, 588] on input "BUY 1 GET FREE 2 = 1299PHP + Free Shiping" at bounding box center [673, 587] width 12 height 12
click at [809, 680] on div "CONFIRM ODER" at bounding box center [781, 696] width 187 height 39
radio input "true"
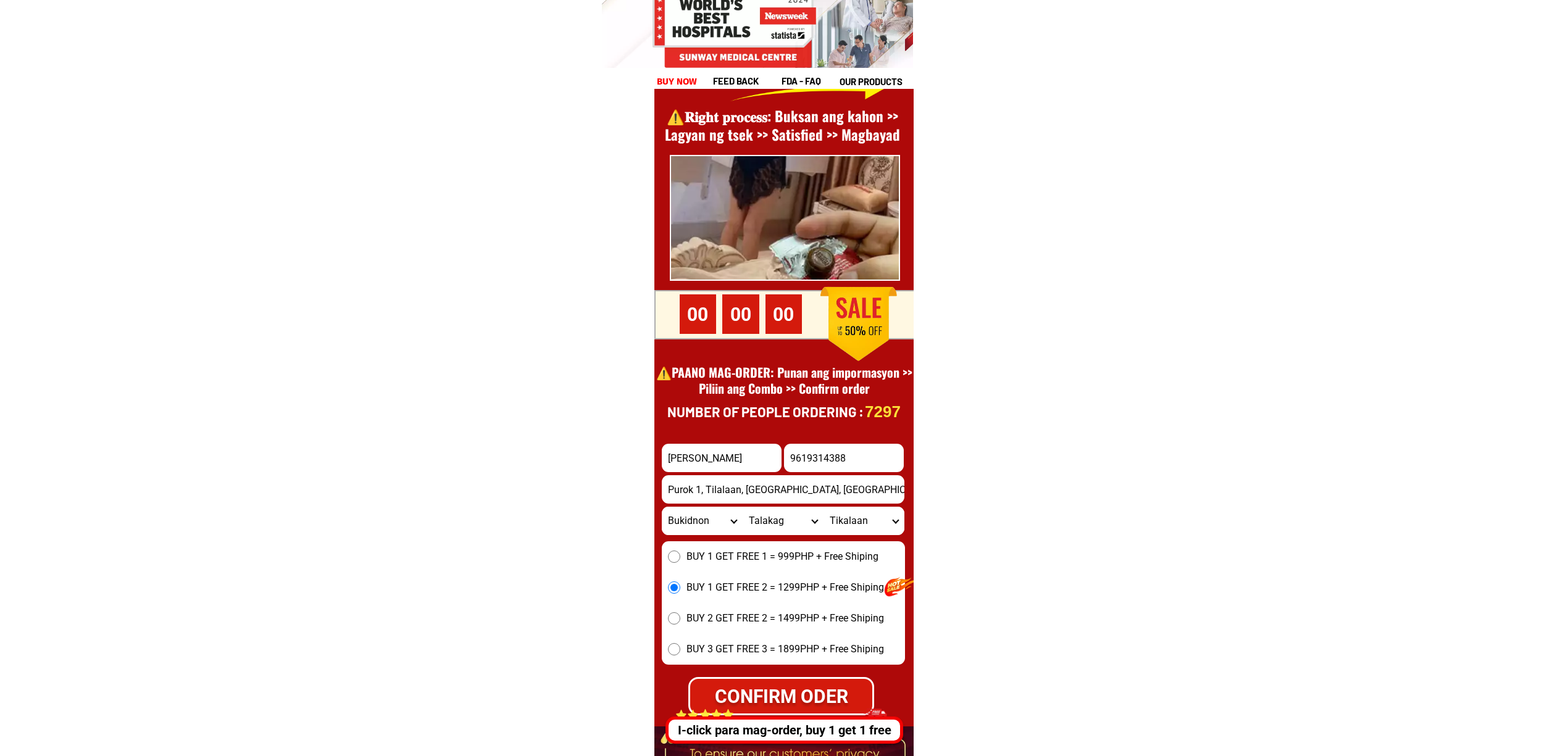
drag, startPoint x: 792, startPoint y: 453, endPoint x: 805, endPoint y: 457, distance: 13.6
click at [792, 453] on input "9619314388" at bounding box center [843, 458] width 120 height 28
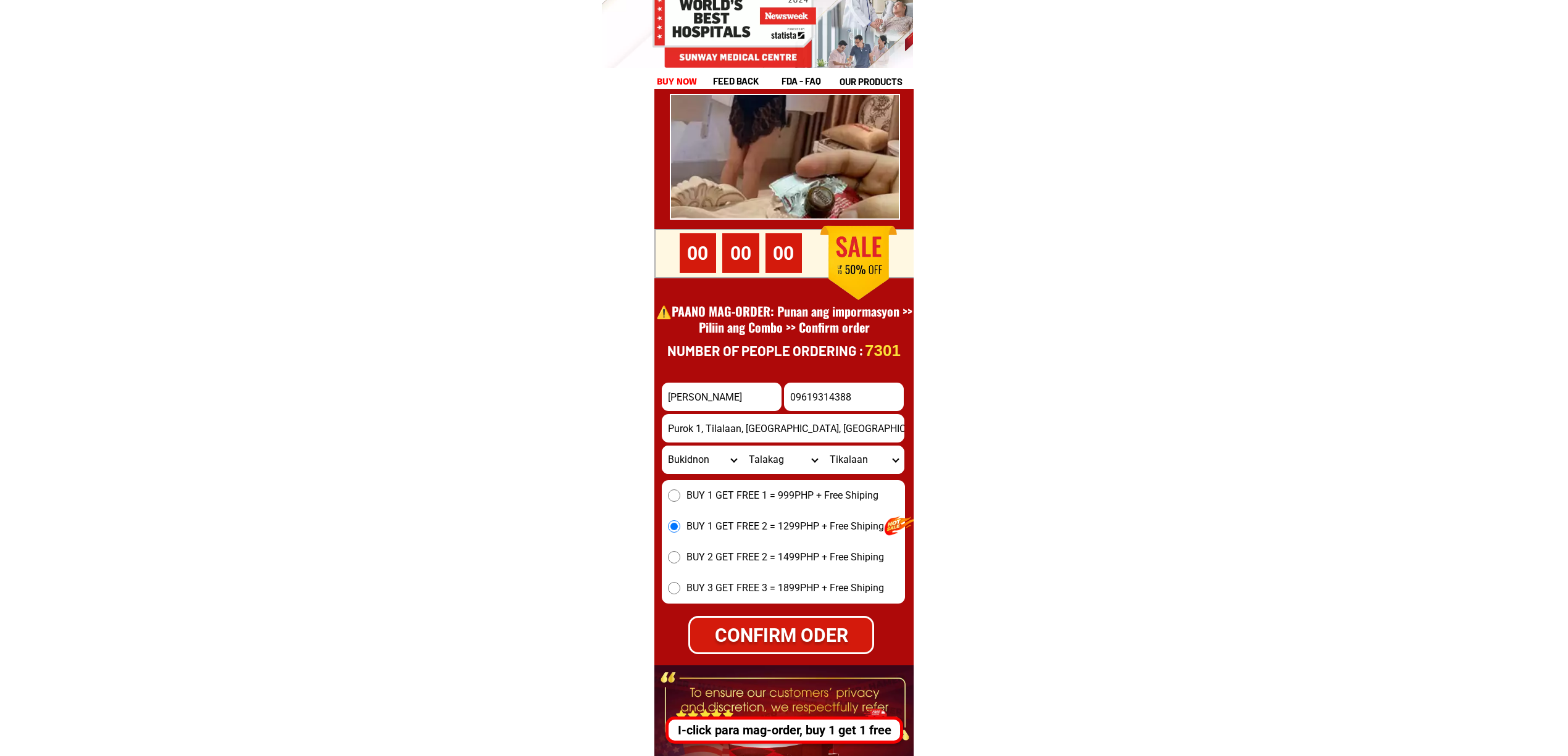
scroll to position [17174, 0]
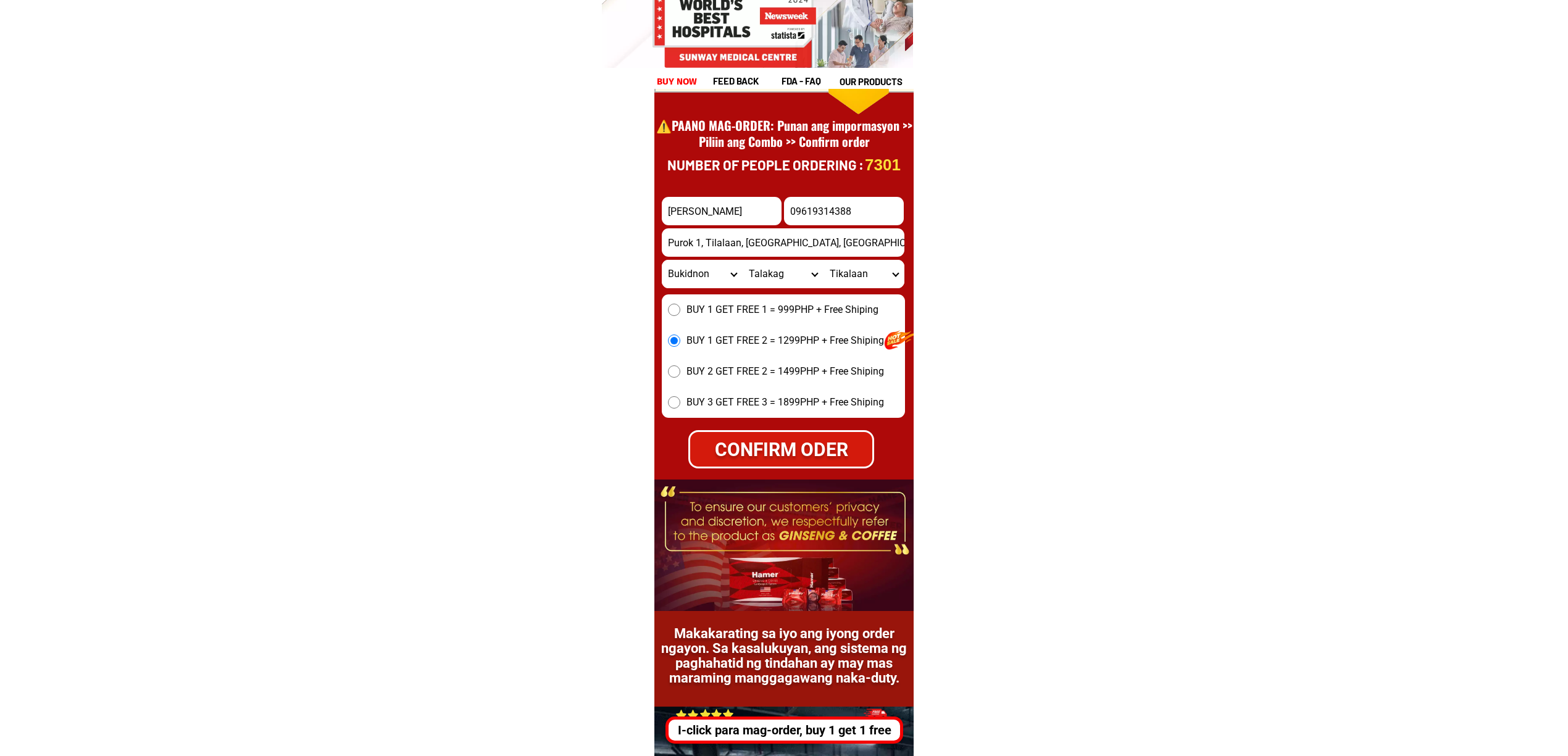
type input "09619314388"
click at [763, 422] on form "[PERSON_NAME] 09619314388 CONFIRM ODER [GEOGRAPHIC_DATA], [GEOGRAPHIC_DATA], [G…" at bounding box center [783, 332] width 243 height 272
click at [757, 469] on div "7301 Number of people ordering : [PERSON_NAME] 09619314388 CONFIRM ODER Purok 1…" at bounding box center [788, 183] width 267 height 855
click at [804, 458] on div "CONFIRM ODER" at bounding box center [781, 449] width 184 height 28
radio input "true"
